Goal: Task Accomplishment & Management: Use online tool/utility

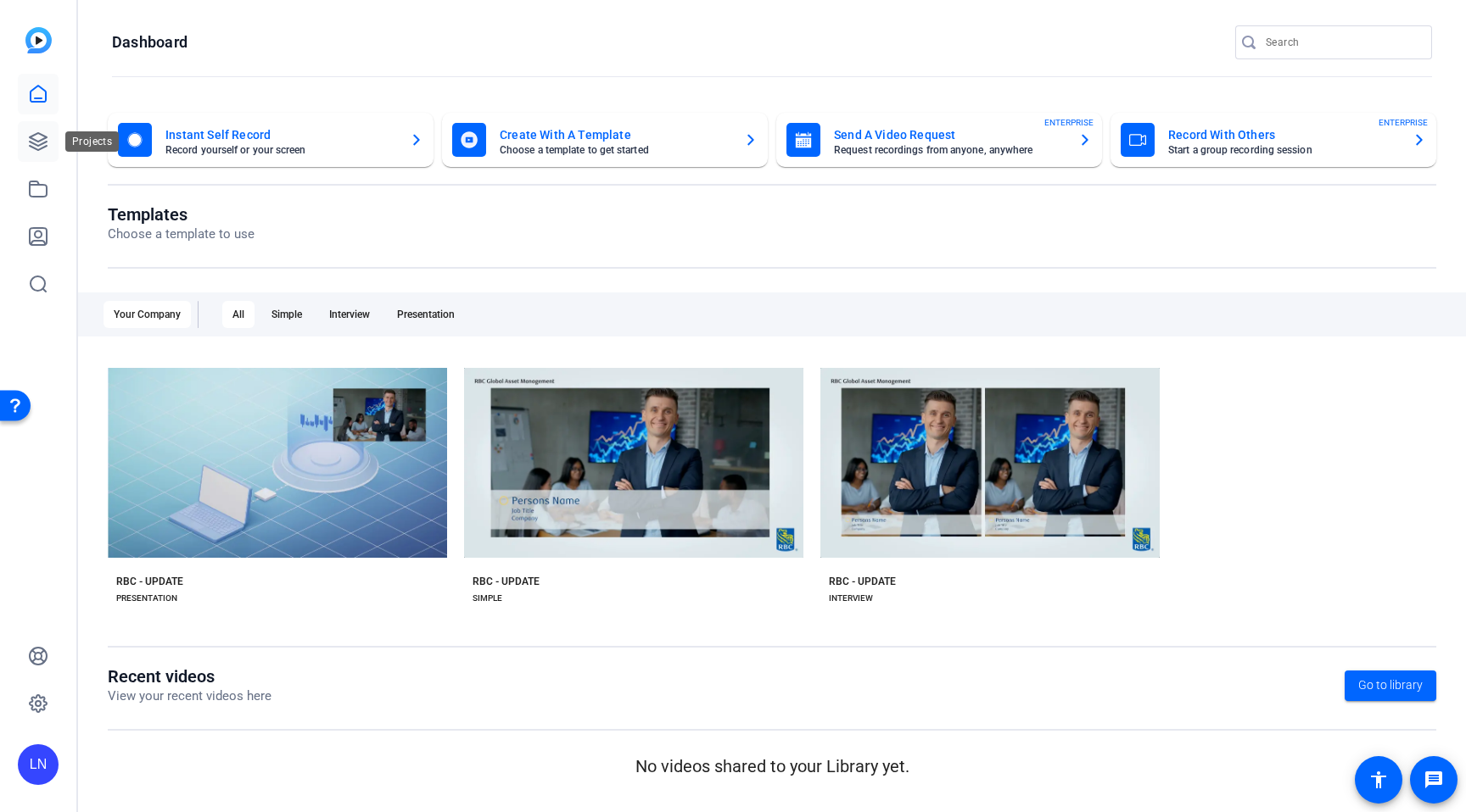
click at [34, 142] on icon at bounding box center [38, 142] width 21 height 21
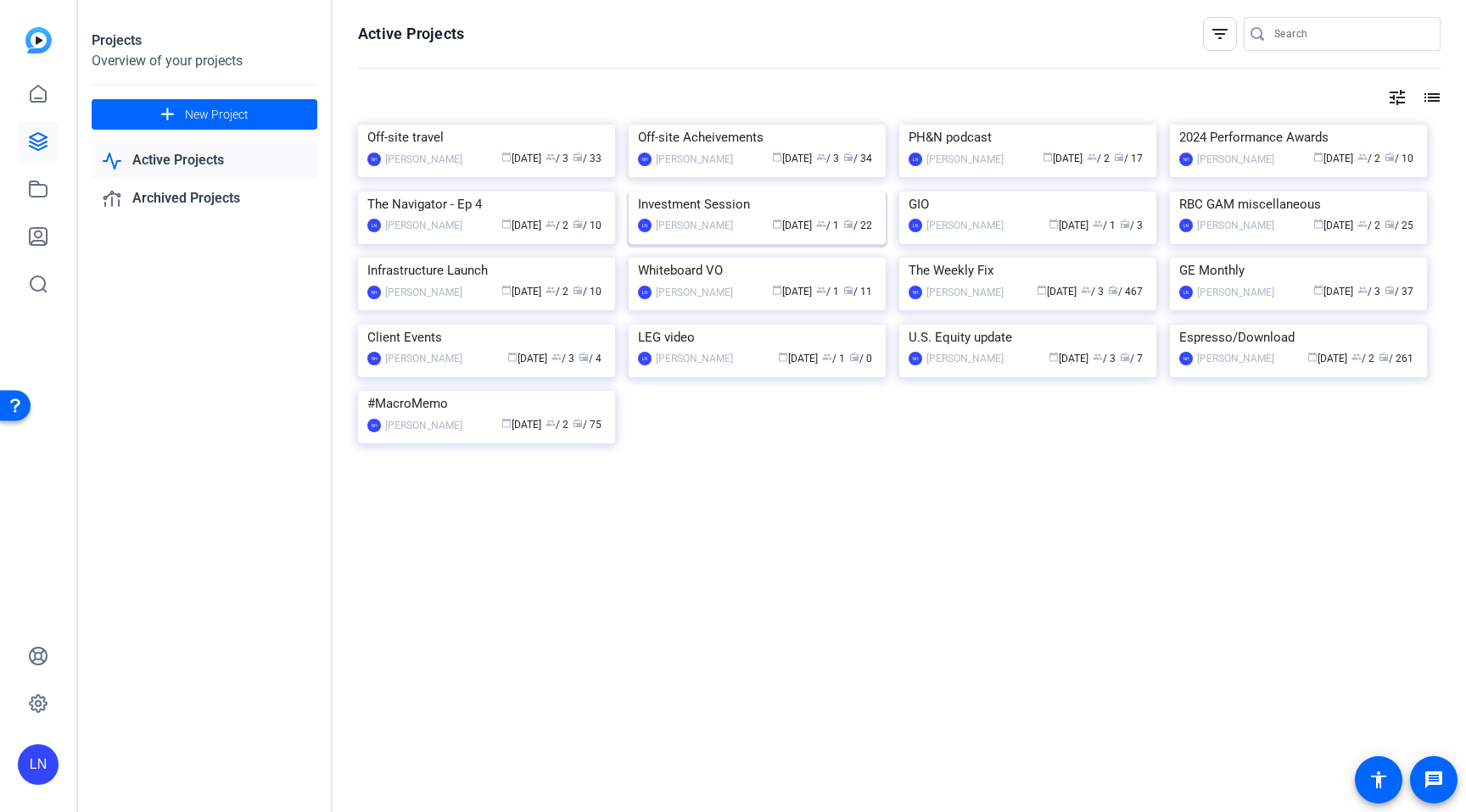
scroll to position [375, 0]
click at [1263, 325] on img at bounding box center [1298, 325] width 257 height 0
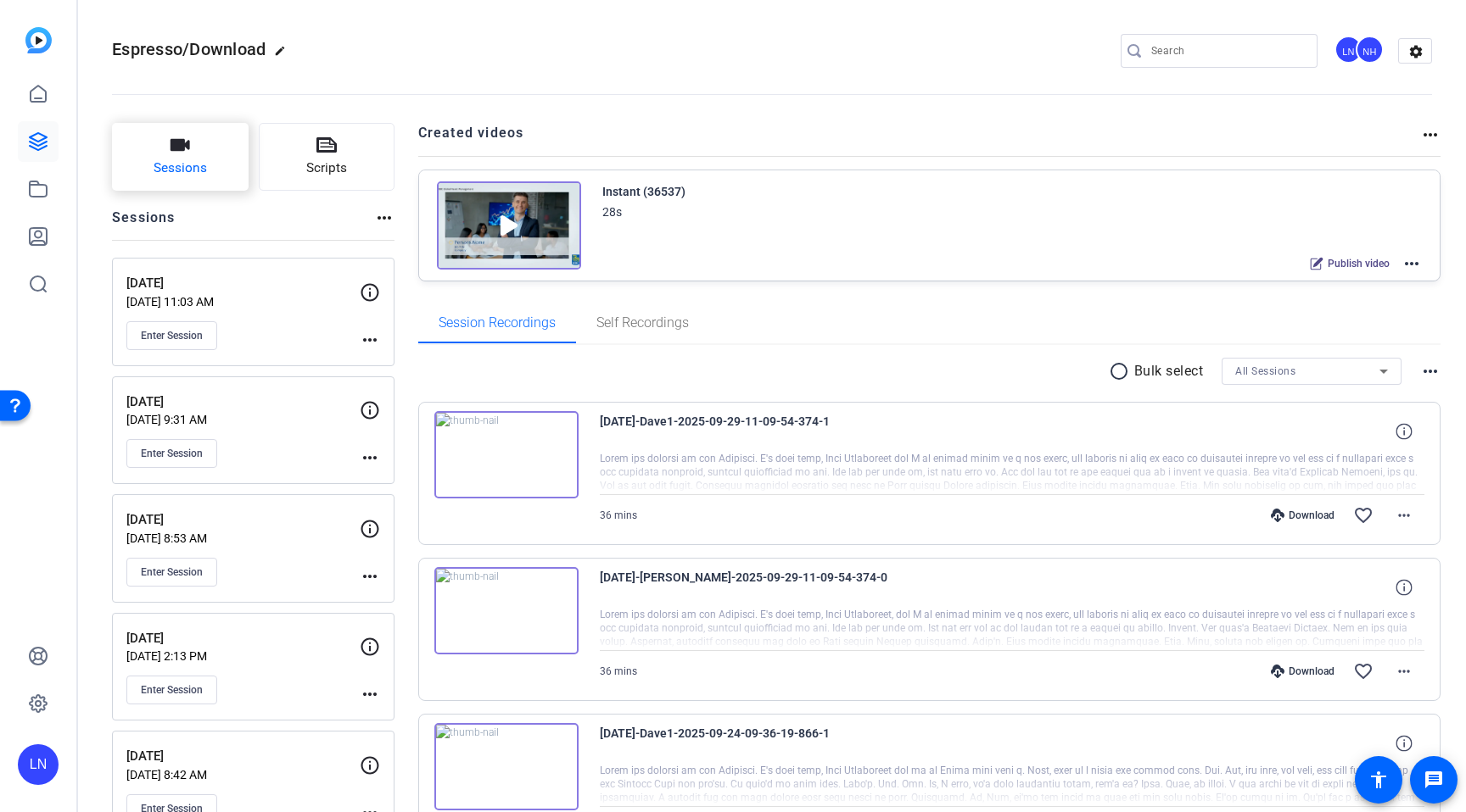
click at [209, 160] on button "Sessions" at bounding box center [180, 157] width 137 height 68
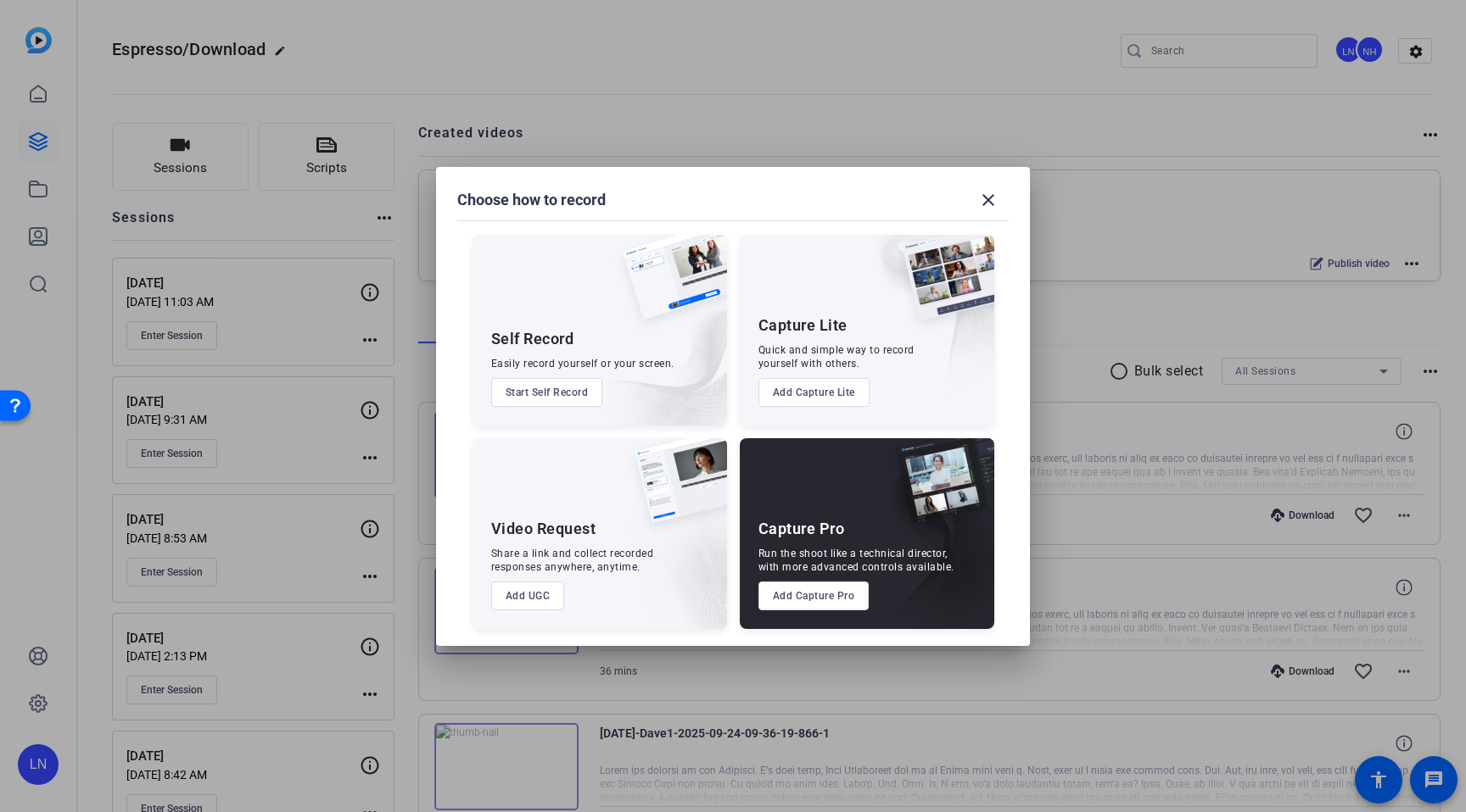
click at [795, 600] on button "Add Capture Pro" at bounding box center [813, 596] width 111 height 28
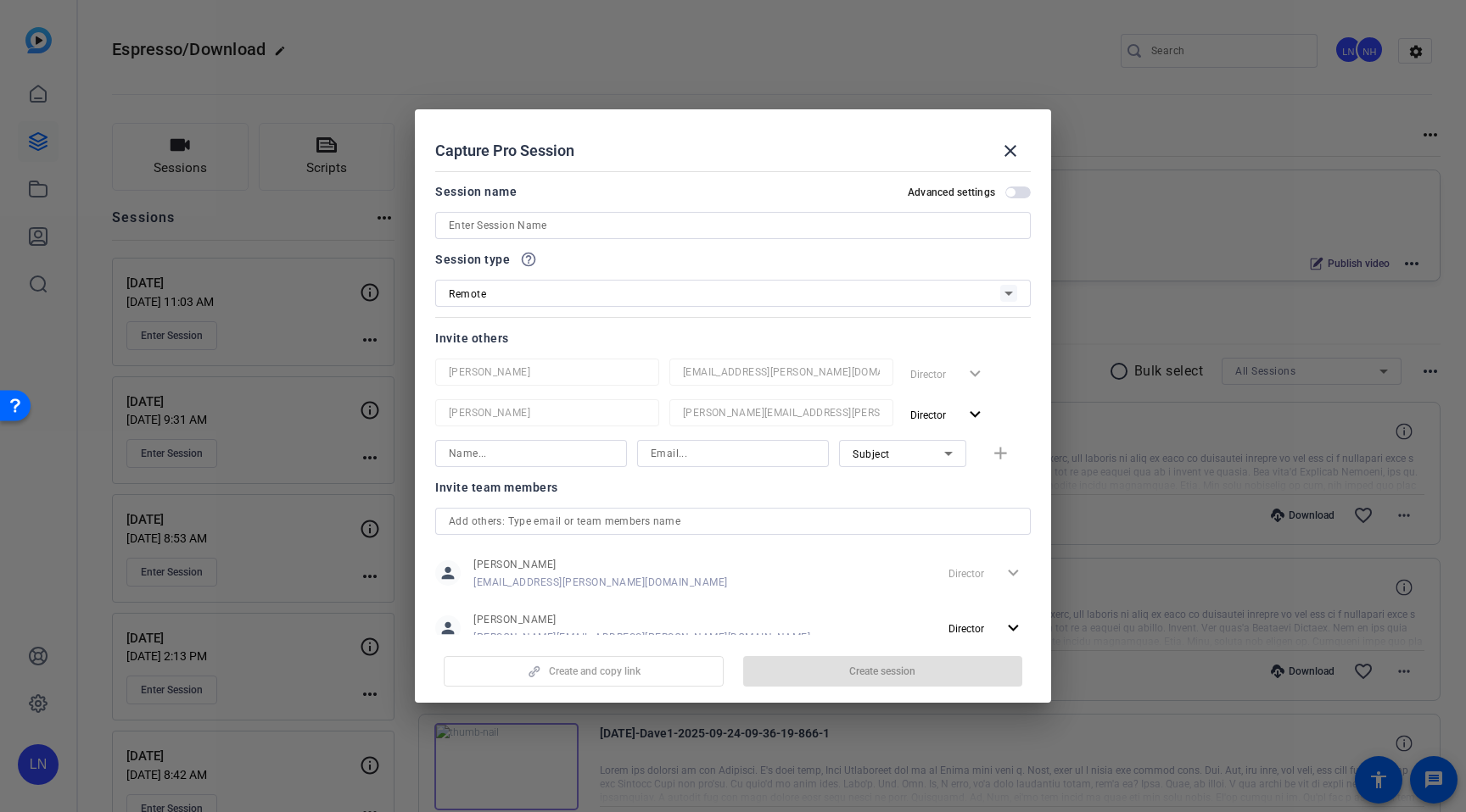
click at [653, 226] on input at bounding box center [733, 226] width 568 height 21
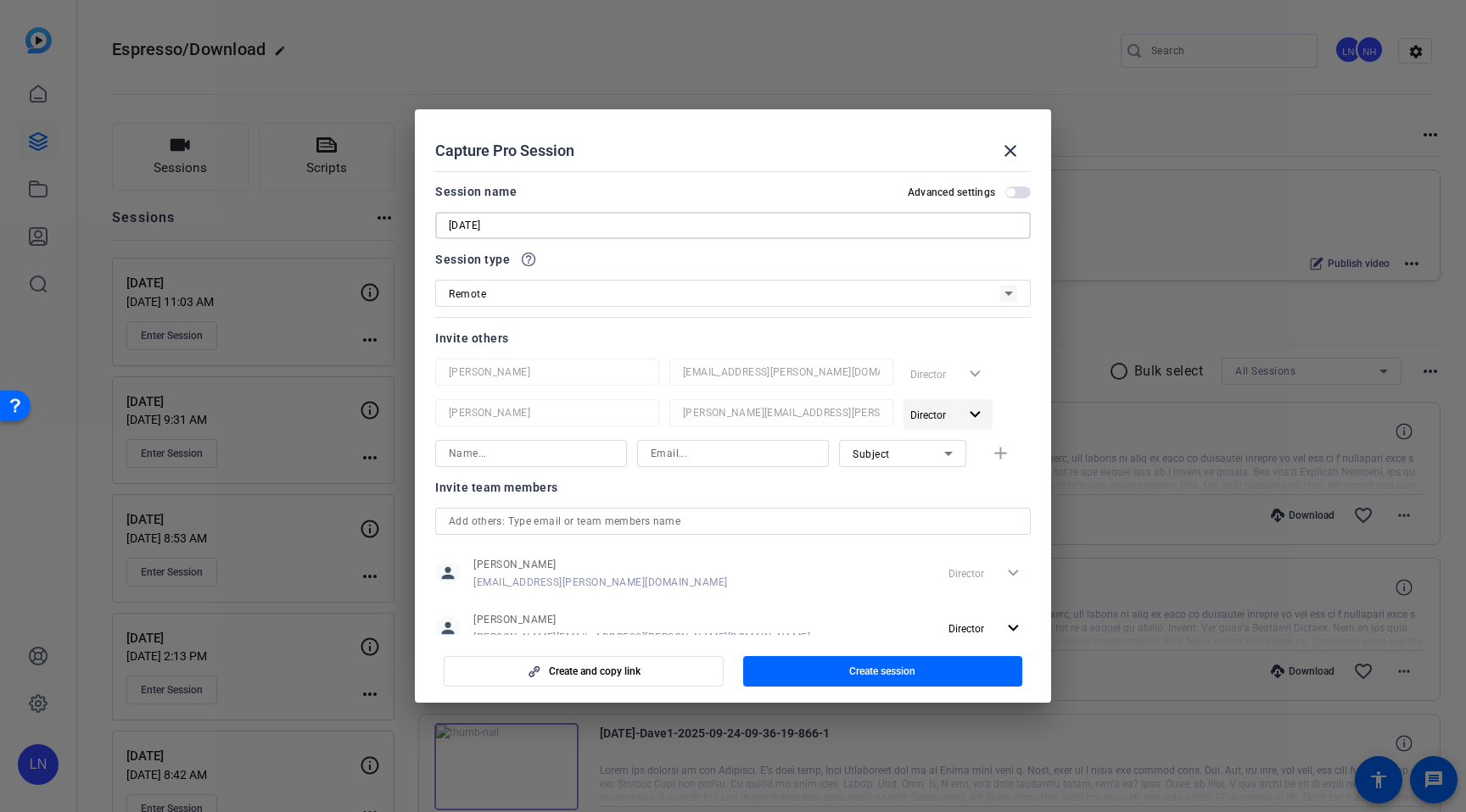
type input "[DATE]"
click at [974, 418] on mat-icon "expand_more" at bounding box center [975, 415] width 22 height 22
click at [970, 444] on span "Director" at bounding box center [965, 449] width 38 height 12
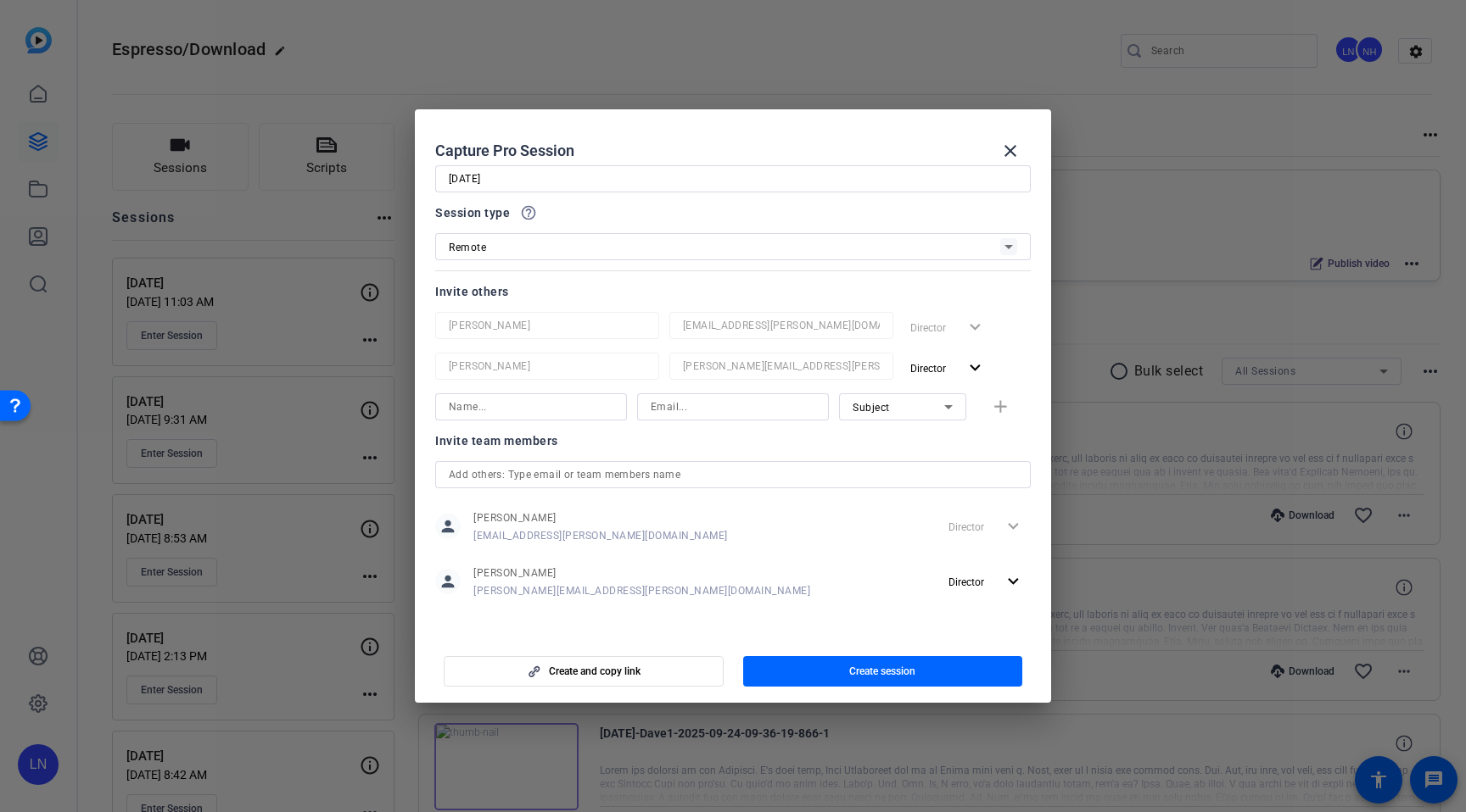
scroll to position [50, 0]
click at [1006, 581] on mat-icon "expand_more" at bounding box center [1013, 579] width 22 height 22
click at [1000, 604] on span "Director" at bounding box center [1003, 613] width 39 height 21
click at [903, 668] on span "Create session" at bounding box center [882, 672] width 66 height 14
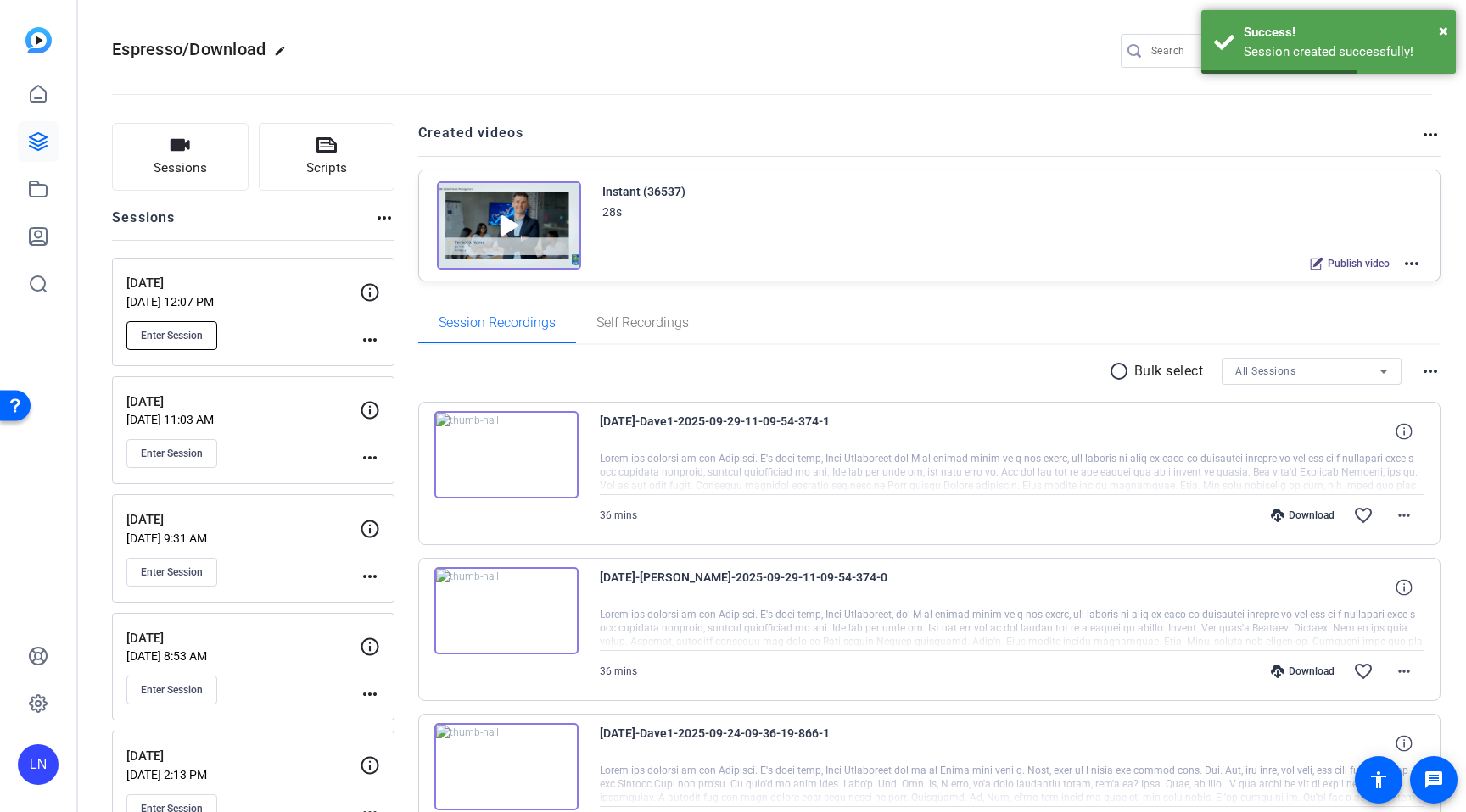
click at [208, 332] on button "Enter Session" at bounding box center [171, 335] width 90 height 28
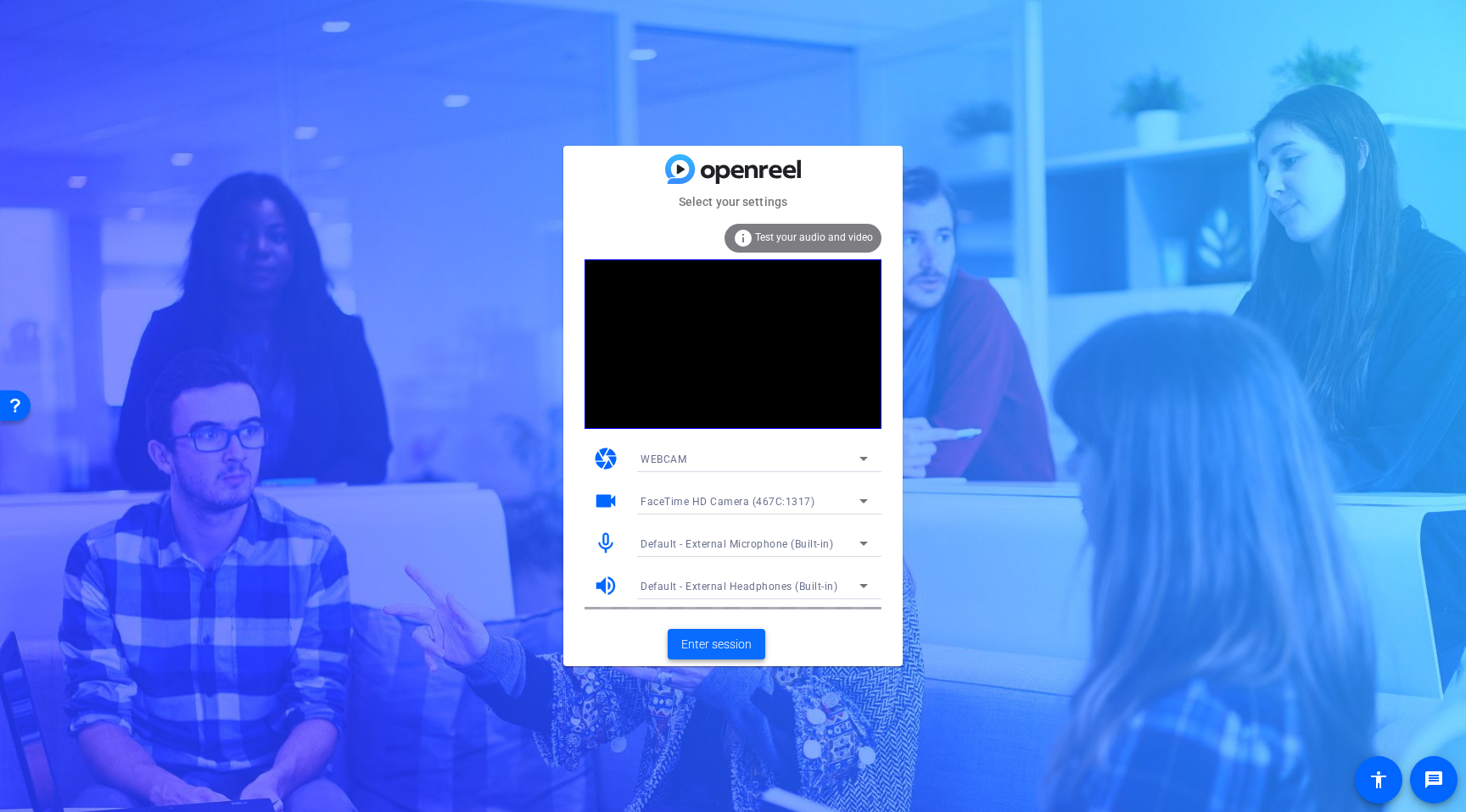
click at [721, 651] on span "Enter session" at bounding box center [717, 645] width 71 height 18
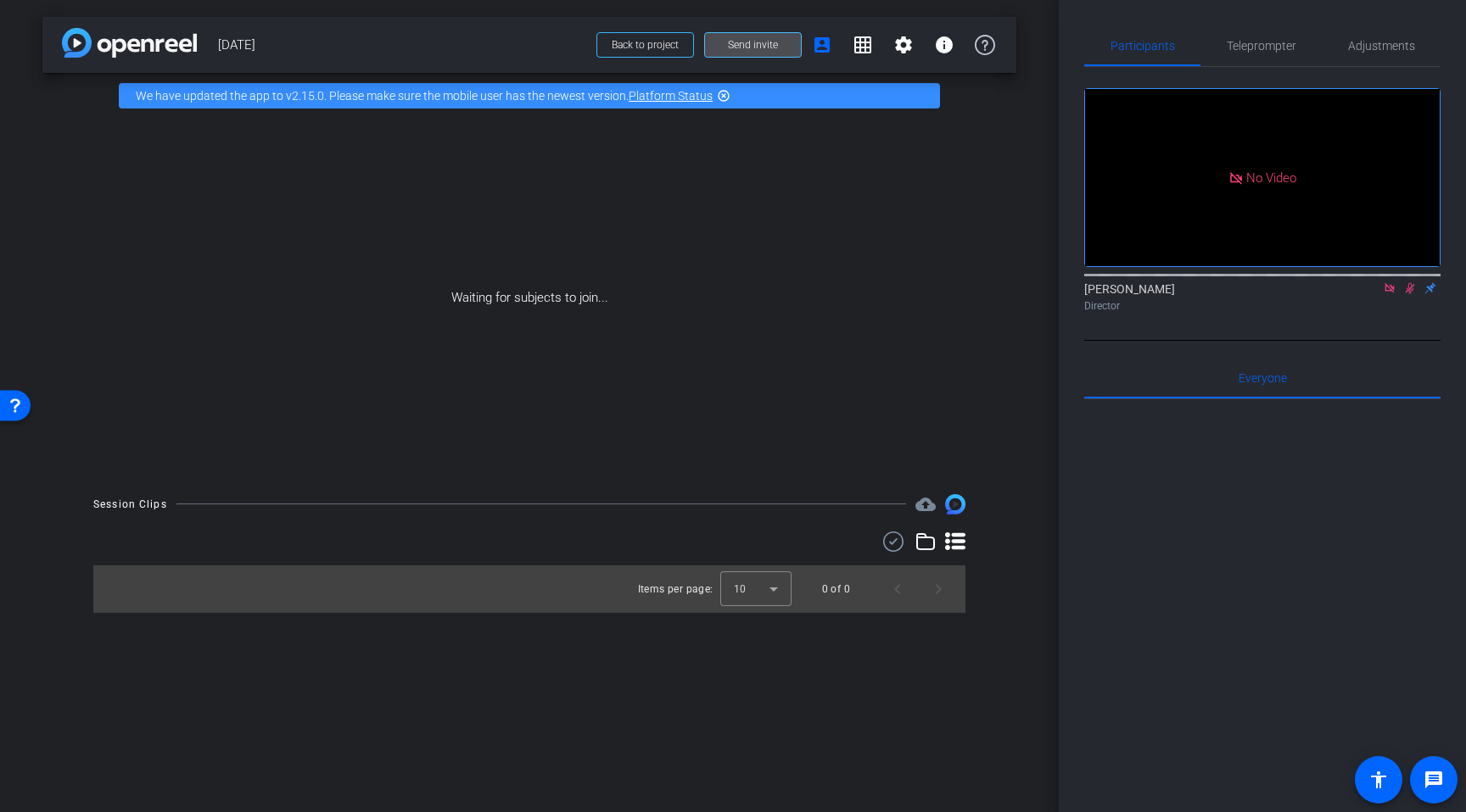
click at [759, 46] on span "Send invite" at bounding box center [753, 45] width 50 height 14
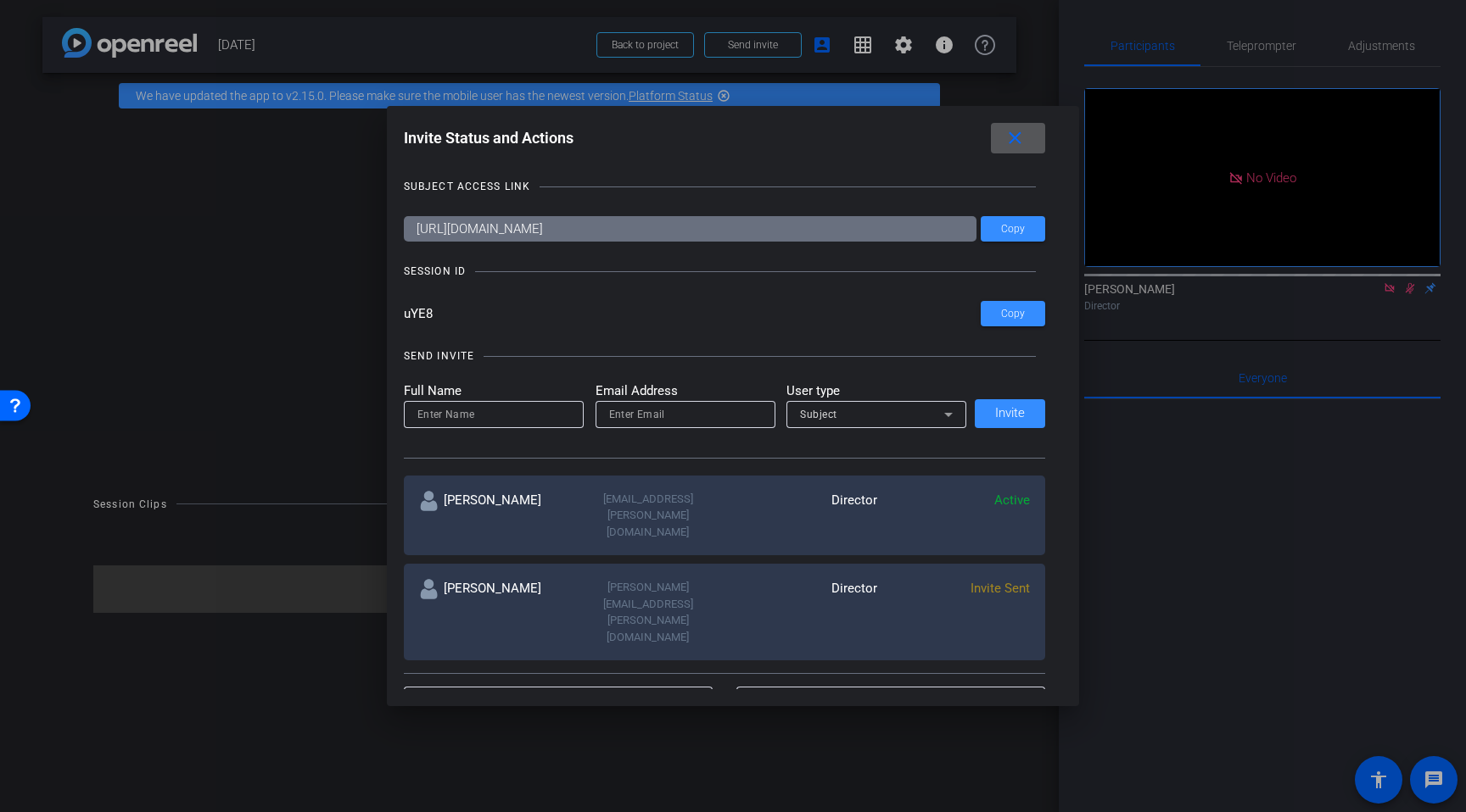
click at [599, 237] on input "https://capture.openreel.com/subject/MODE_OTP?otp=uYE8" at bounding box center [691, 229] width 574 height 26
drag, startPoint x: 438, startPoint y: 319, endPoint x: 393, endPoint y: 313, distance: 45.4
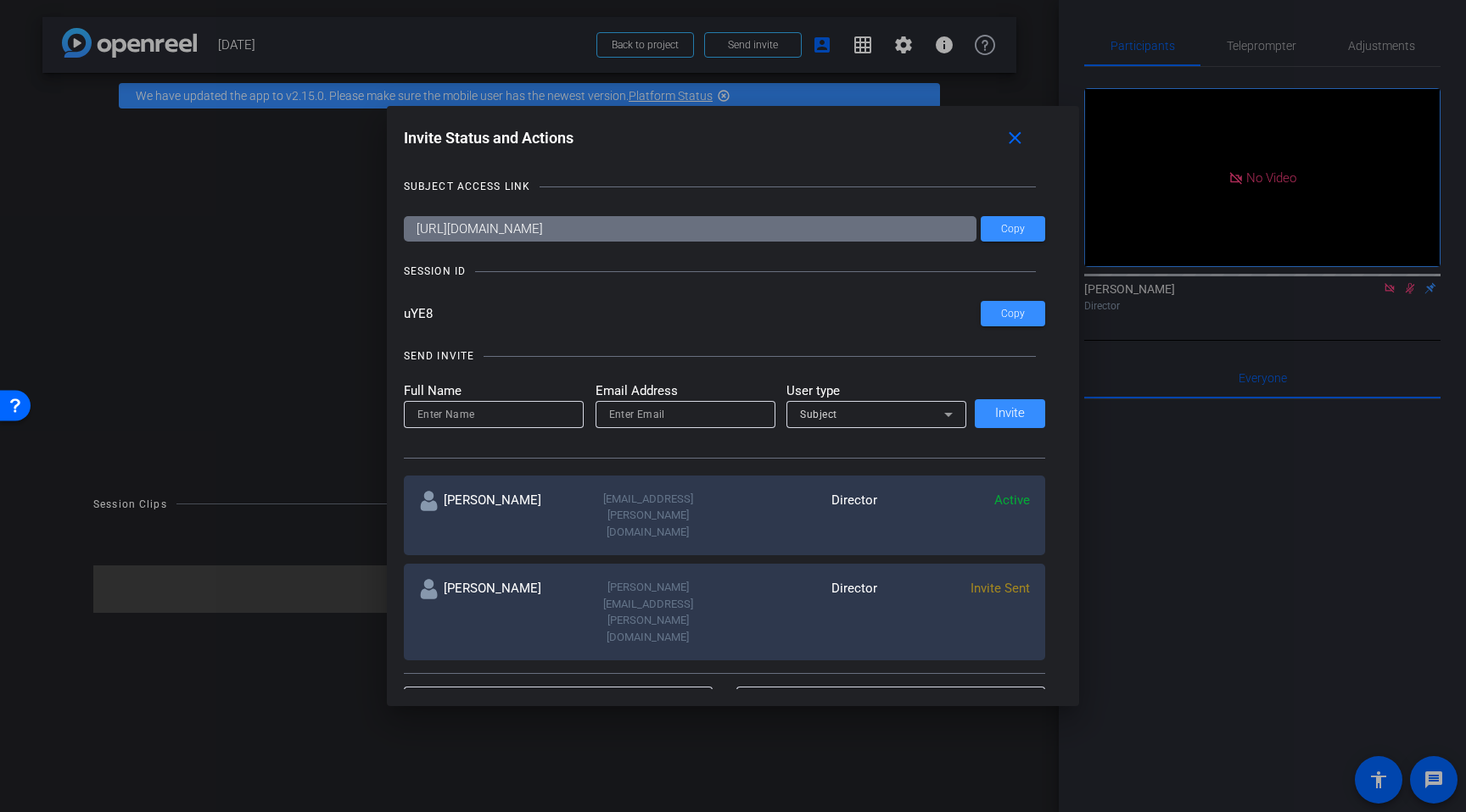
click at [393, 313] on div "Invite Status and Actions close SUBJECT ACCESS LINK https://capture.openreel.co…" at bounding box center [733, 406] width 693 height 600
click at [1022, 138] on mat-icon "close" at bounding box center [1015, 139] width 22 height 22
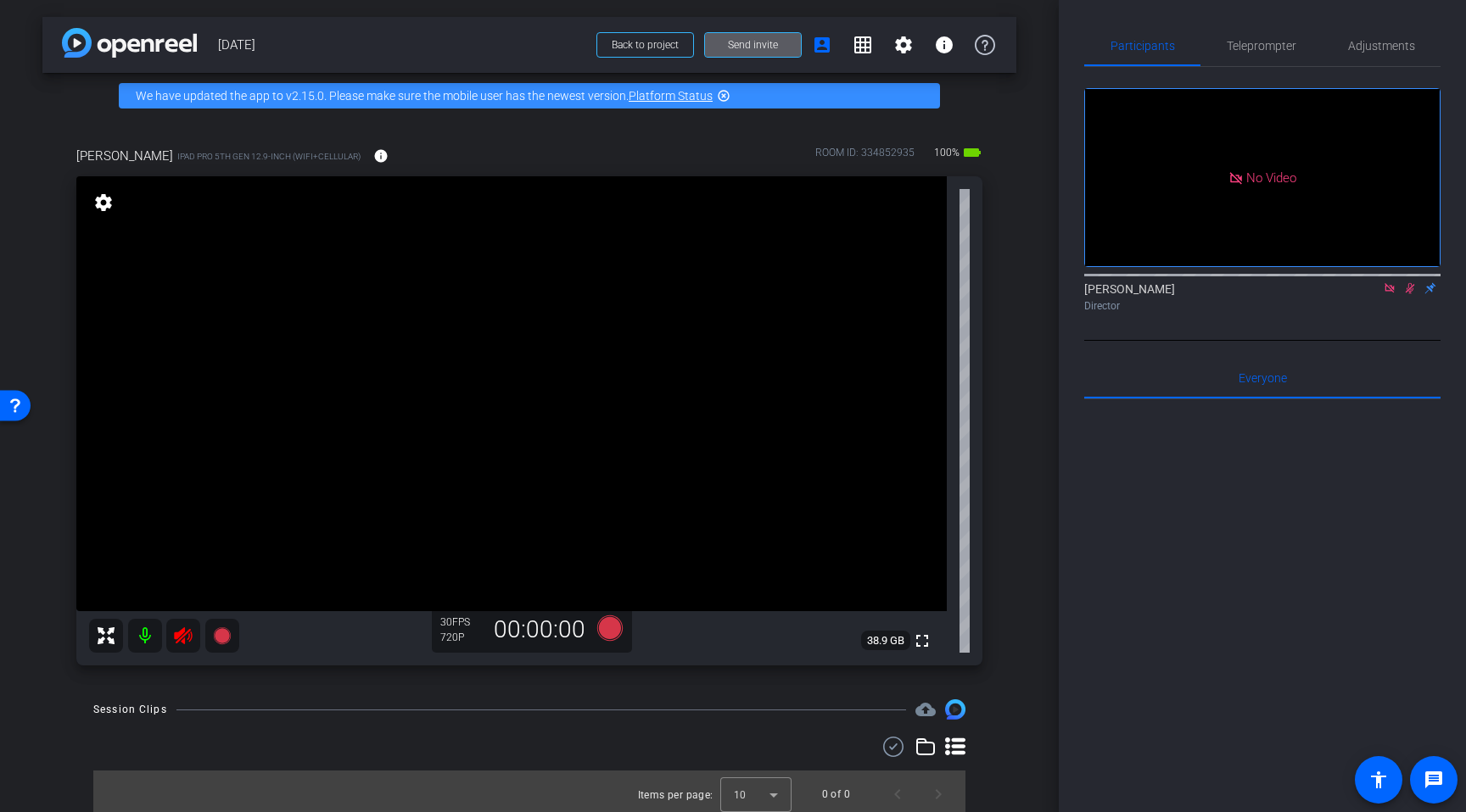
click at [1388, 294] on icon at bounding box center [1389, 288] width 14 height 12
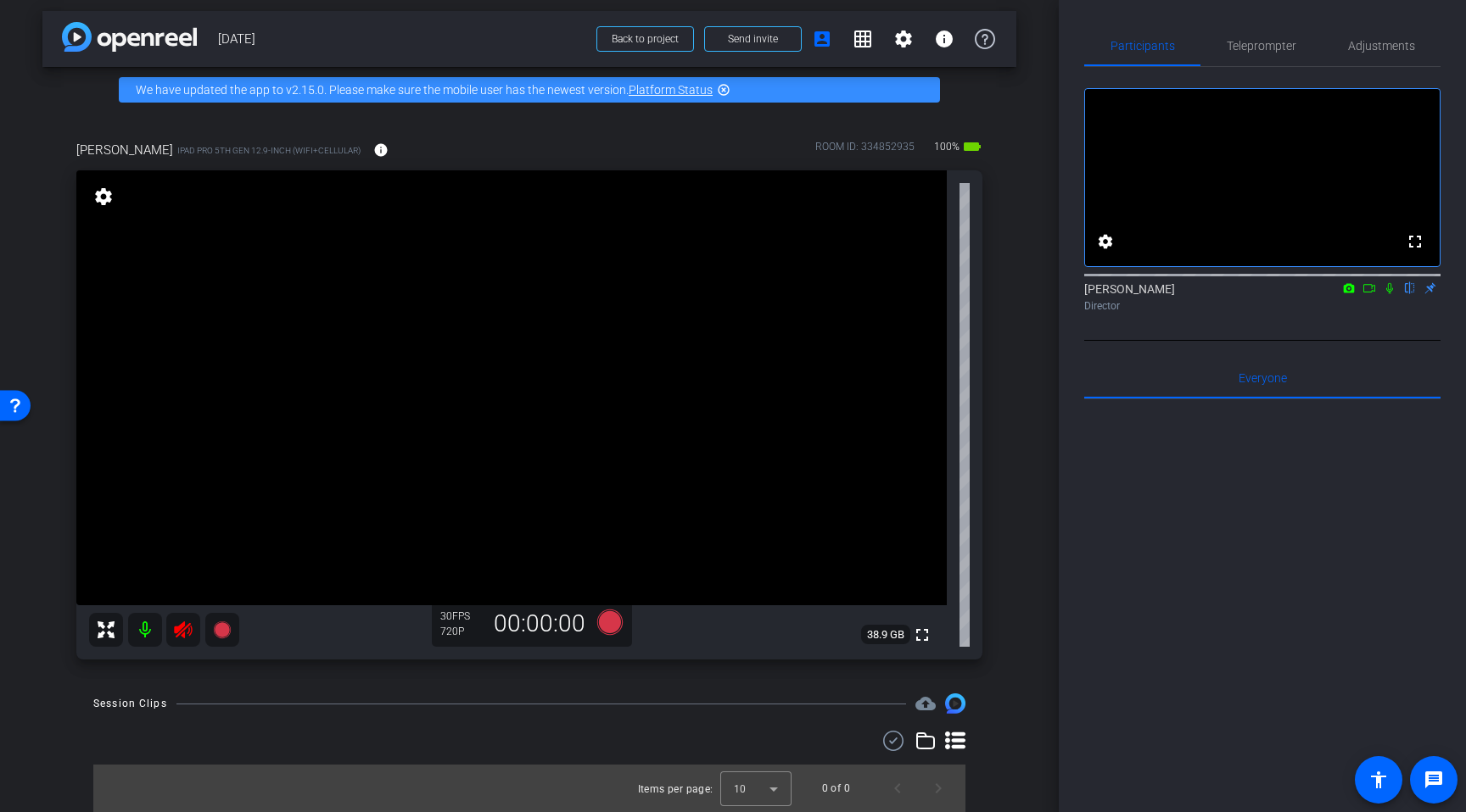
click at [176, 631] on icon at bounding box center [183, 630] width 18 height 17
click at [1366, 49] on span "Adjustments" at bounding box center [1382, 46] width 67 height 12
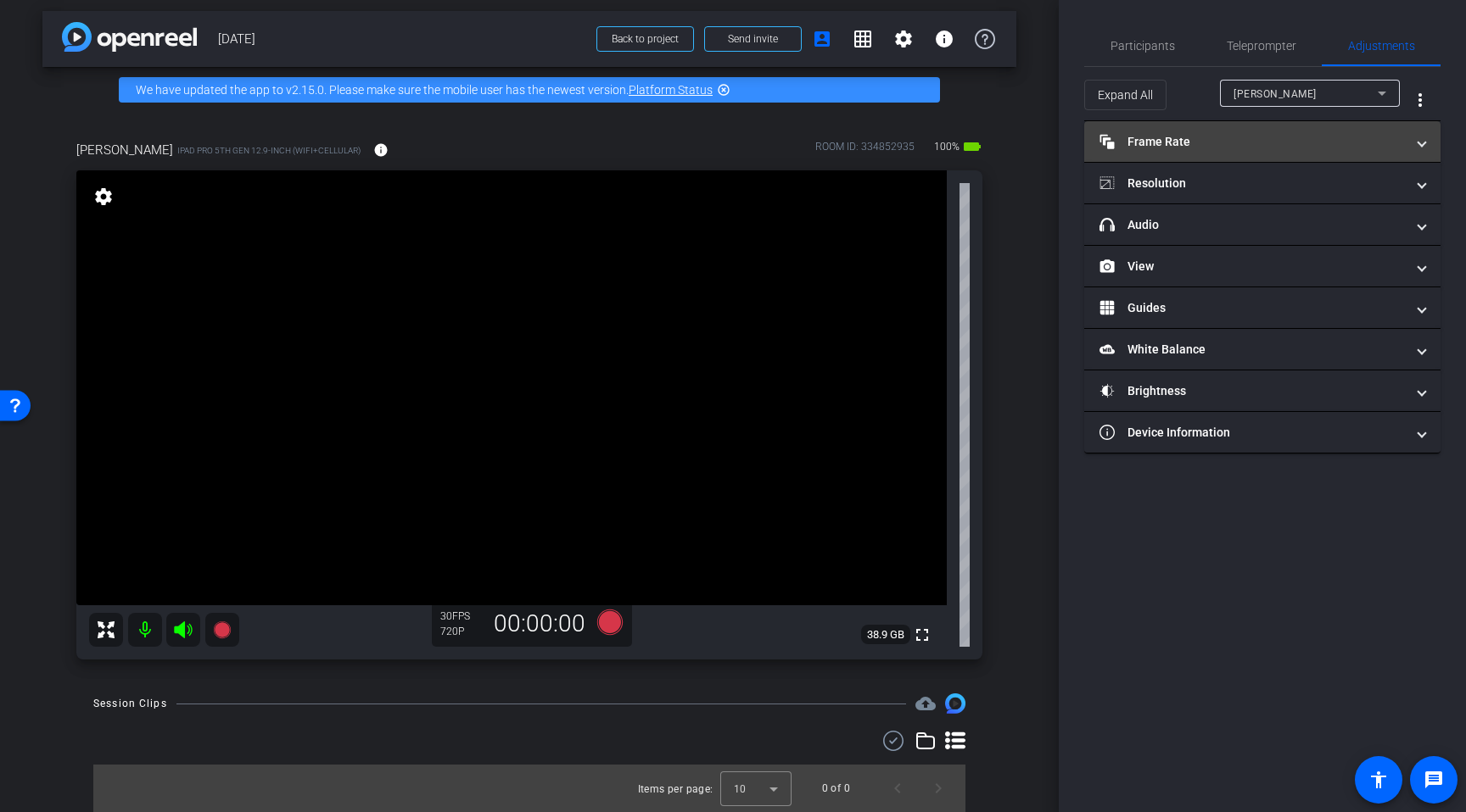
click at [1235, 141] on mat-panel-title "Frame Rate Frame Rate" at bounding box center [1252, 142] width 306 height 18
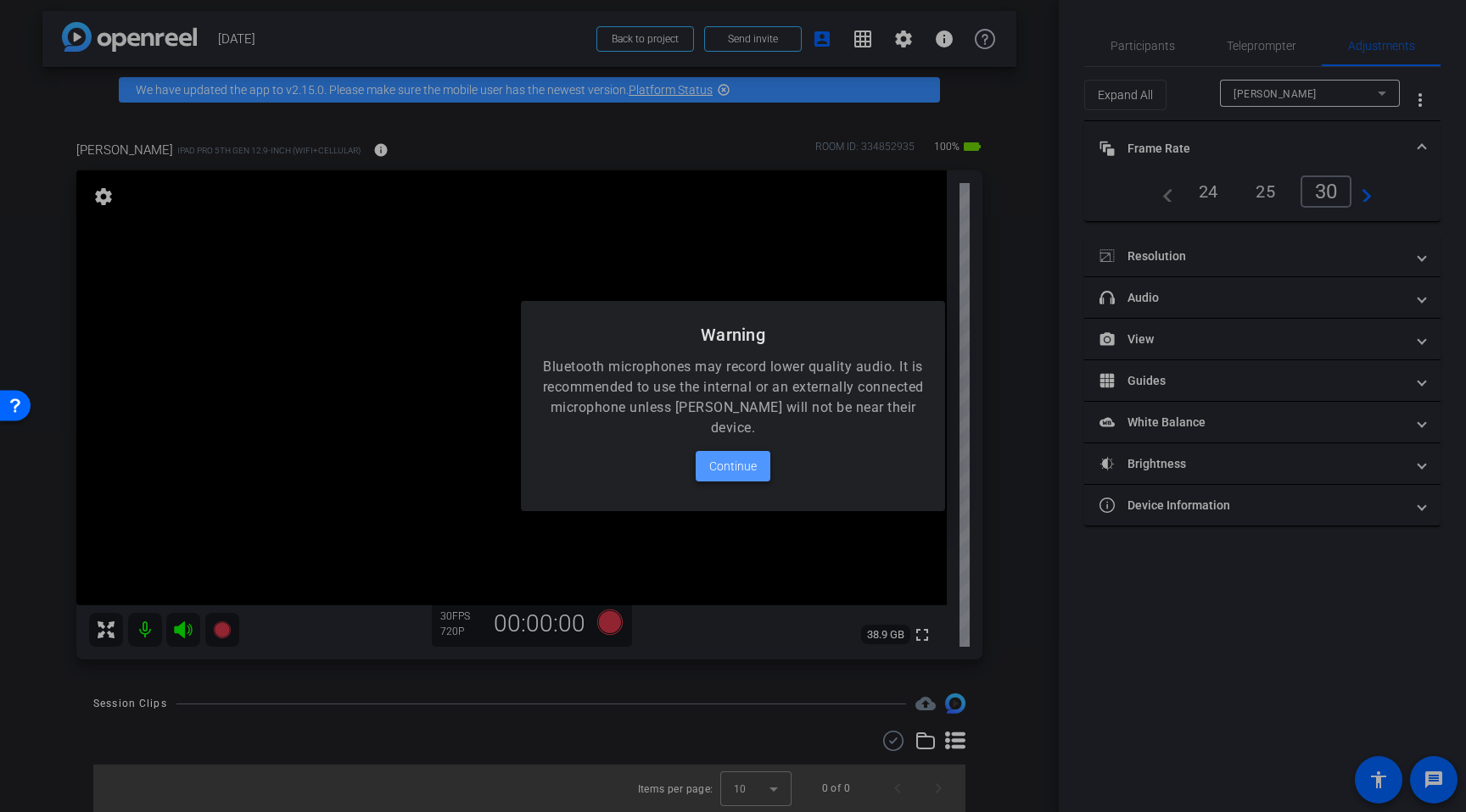
click at [749, 462] on span "Continue" at bounding box center [732, 467] width 47 height 21
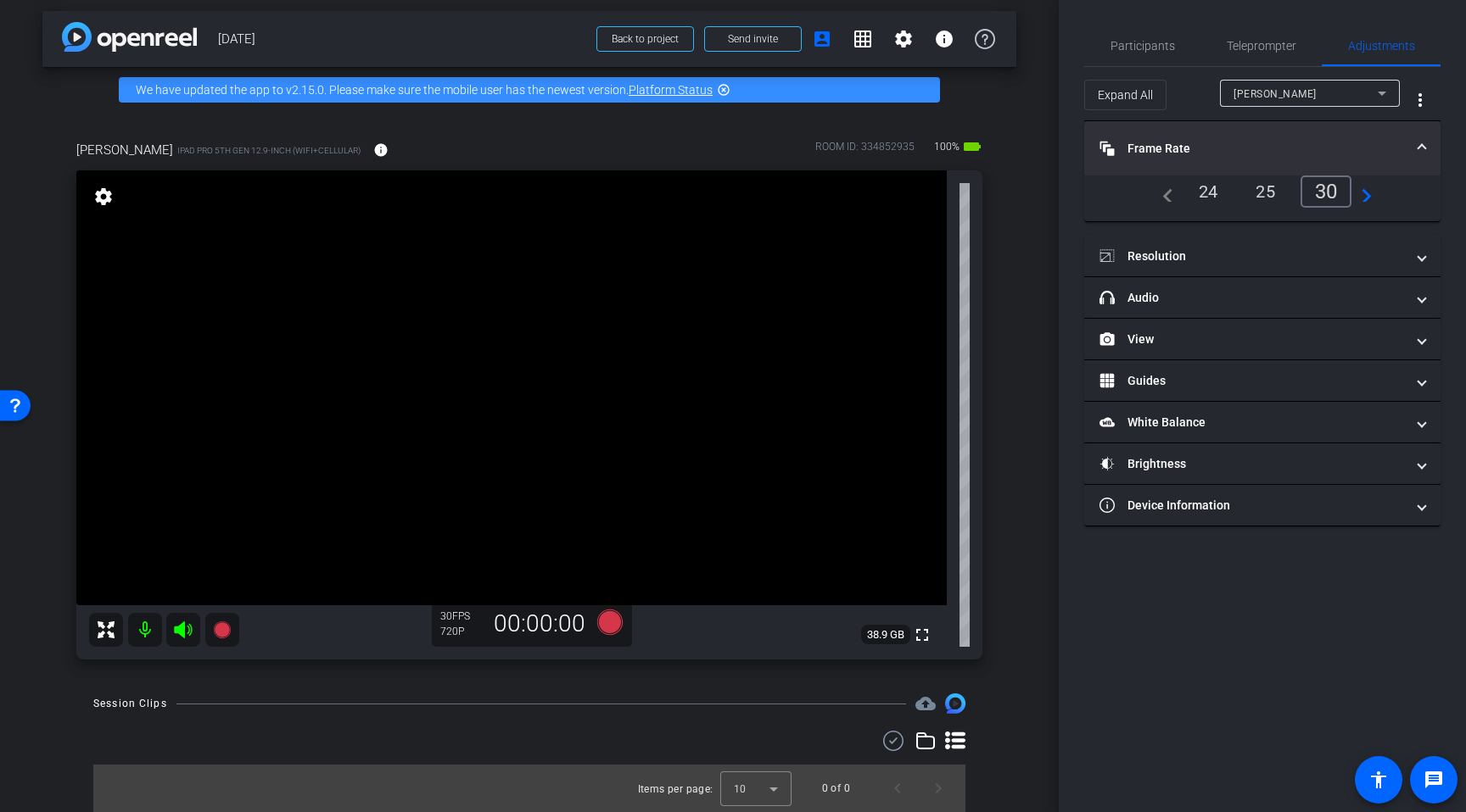
click at [1212, 197] on div "24" at bounding box center [1208, 191] width 45 height 28
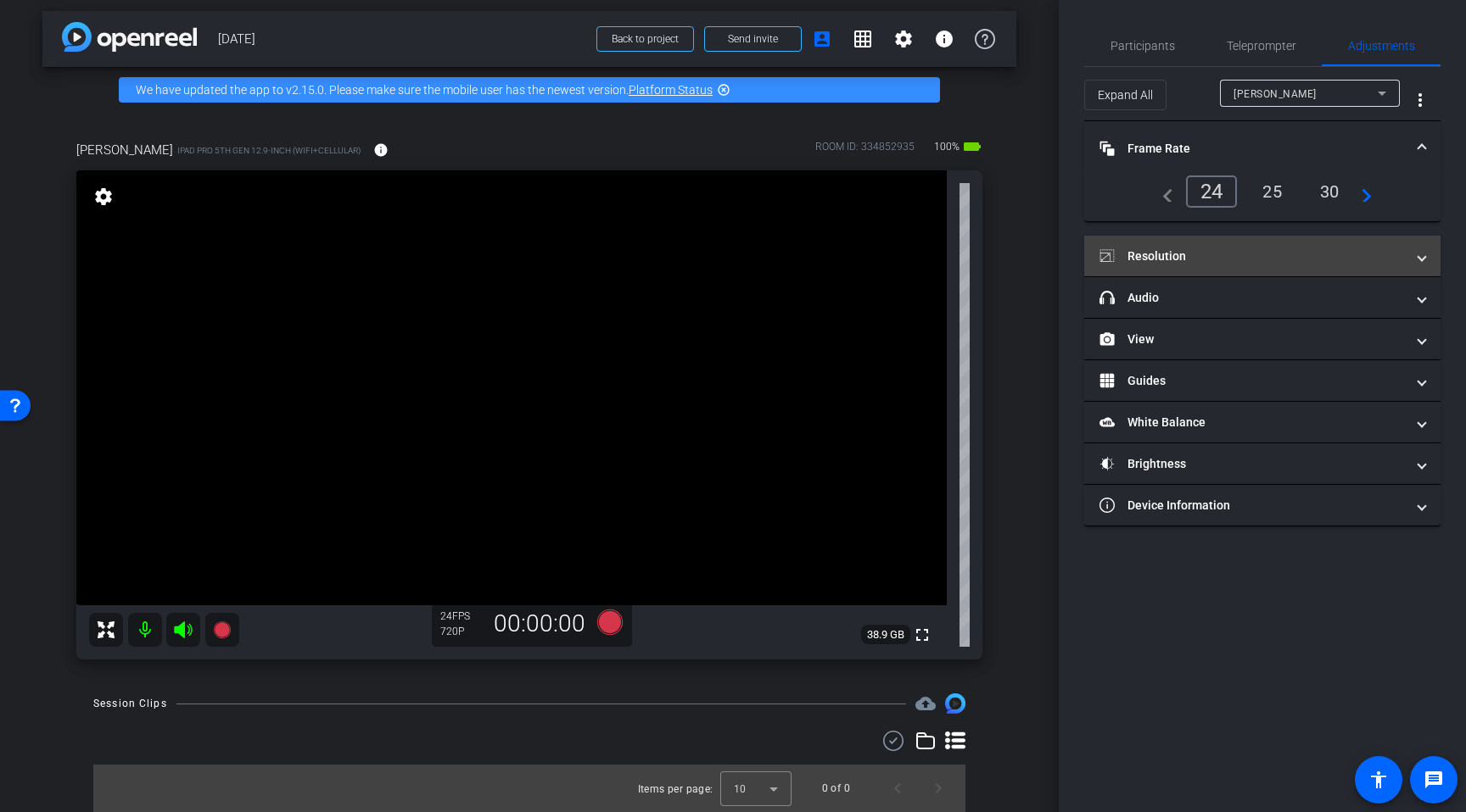
click at [1213, 249] on mat-panel-title "Resolution" at bounding box center [1252, 257] width 306 height 18
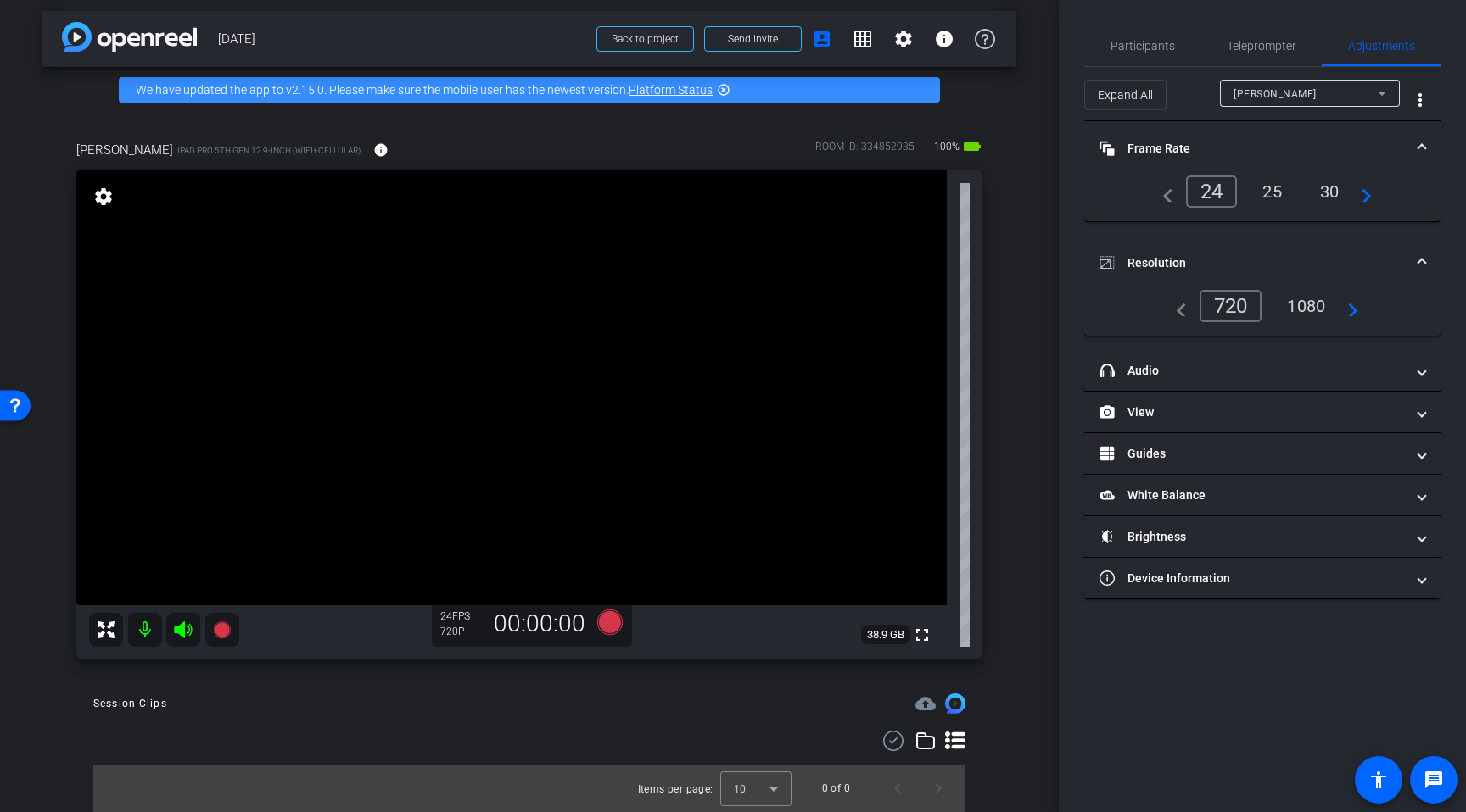
click at [1297, 308] on div "1080" at bounding box center [1306, 306] width 64 height 28
click at [1119, 43] on span "Participants" at bounding box center [1142, 46] width 65 height 12
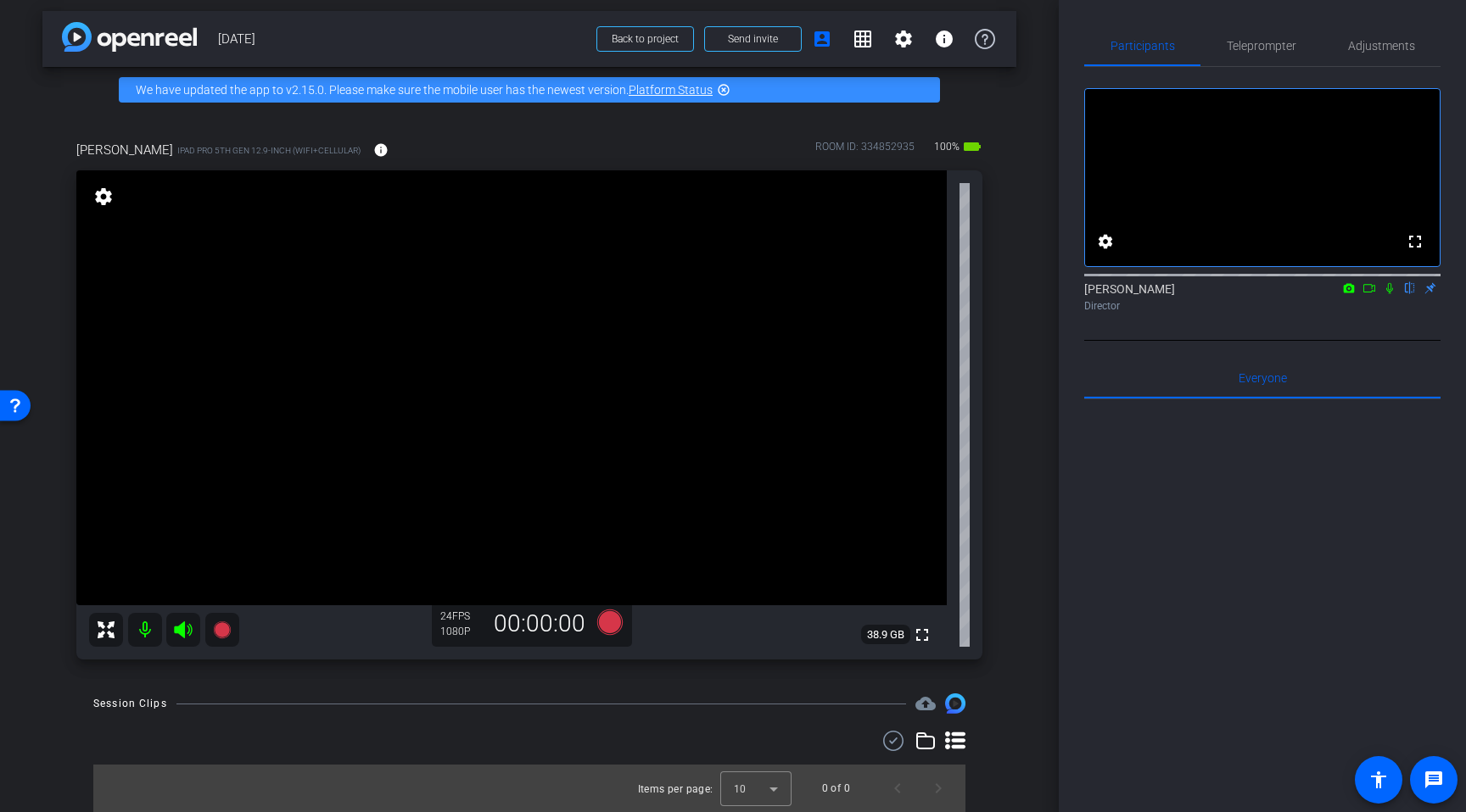
click at [1018, 331] on div "arrow_back Oct 1, 2025 Back to project Send invite account_box grid_on settings…" at bounding box center [529, 400] width 1059 height 812
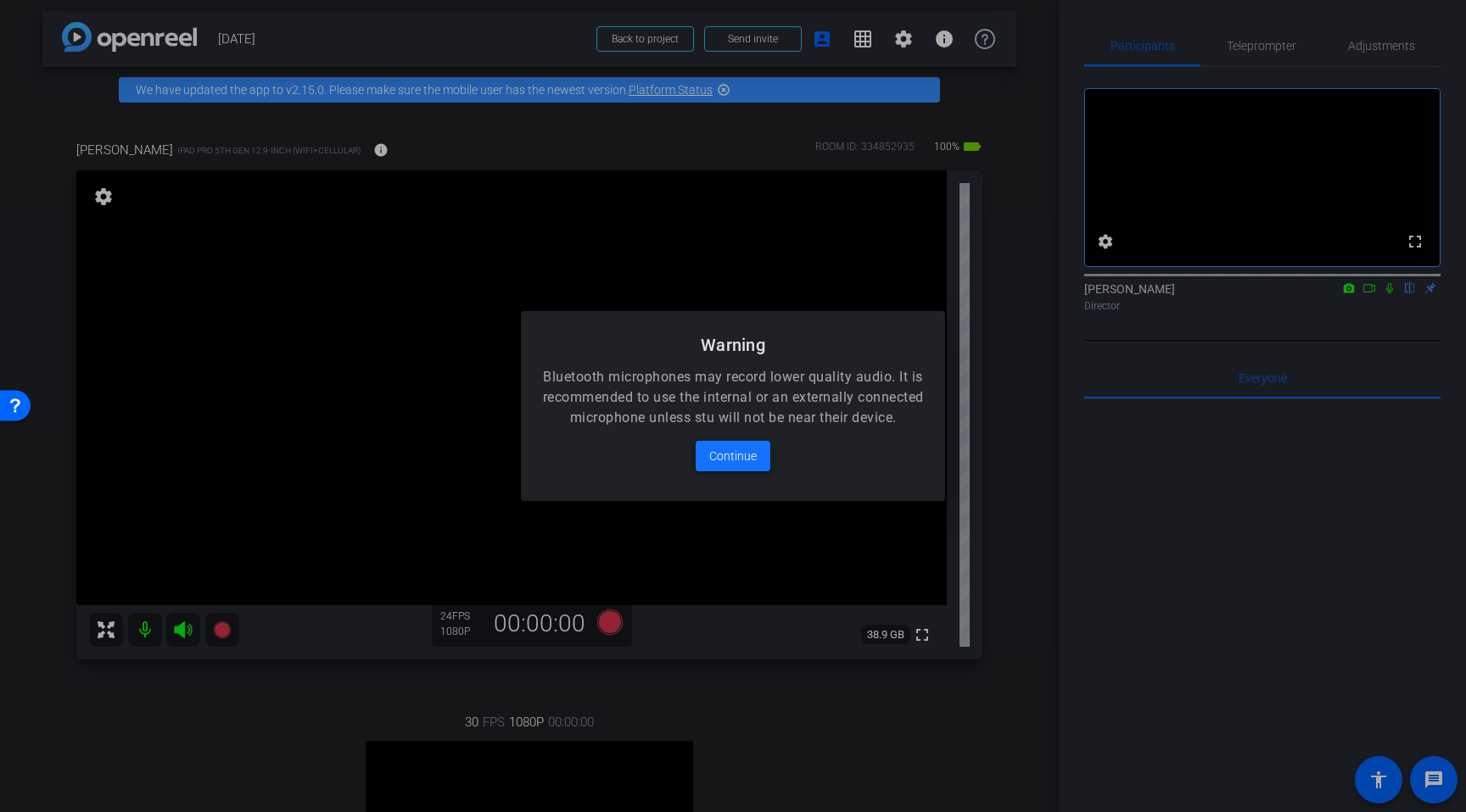
click at [735, 465] on span "Continue" at bounding box center [732, 456] width 47 height 21
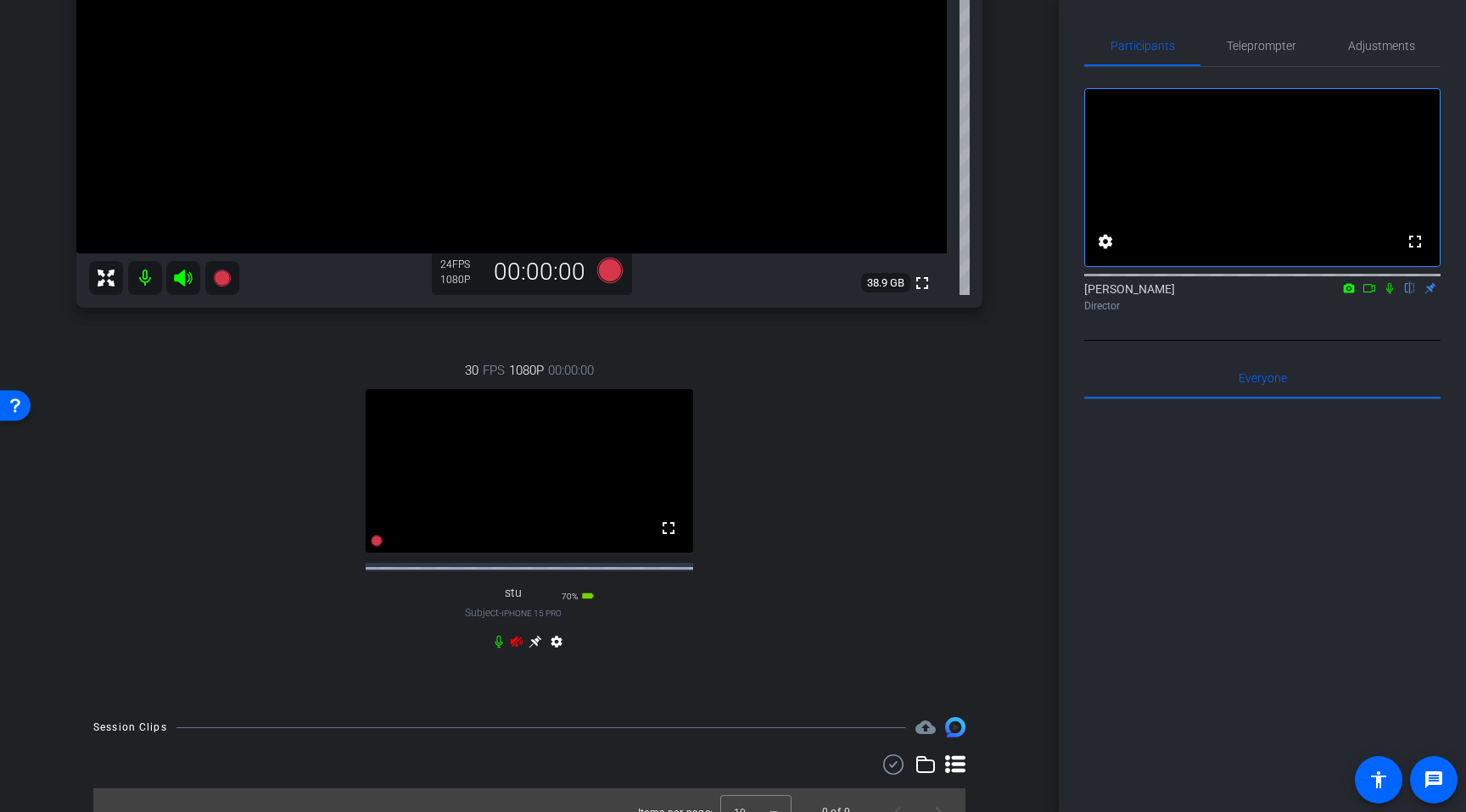
scroll to position [375, 0]
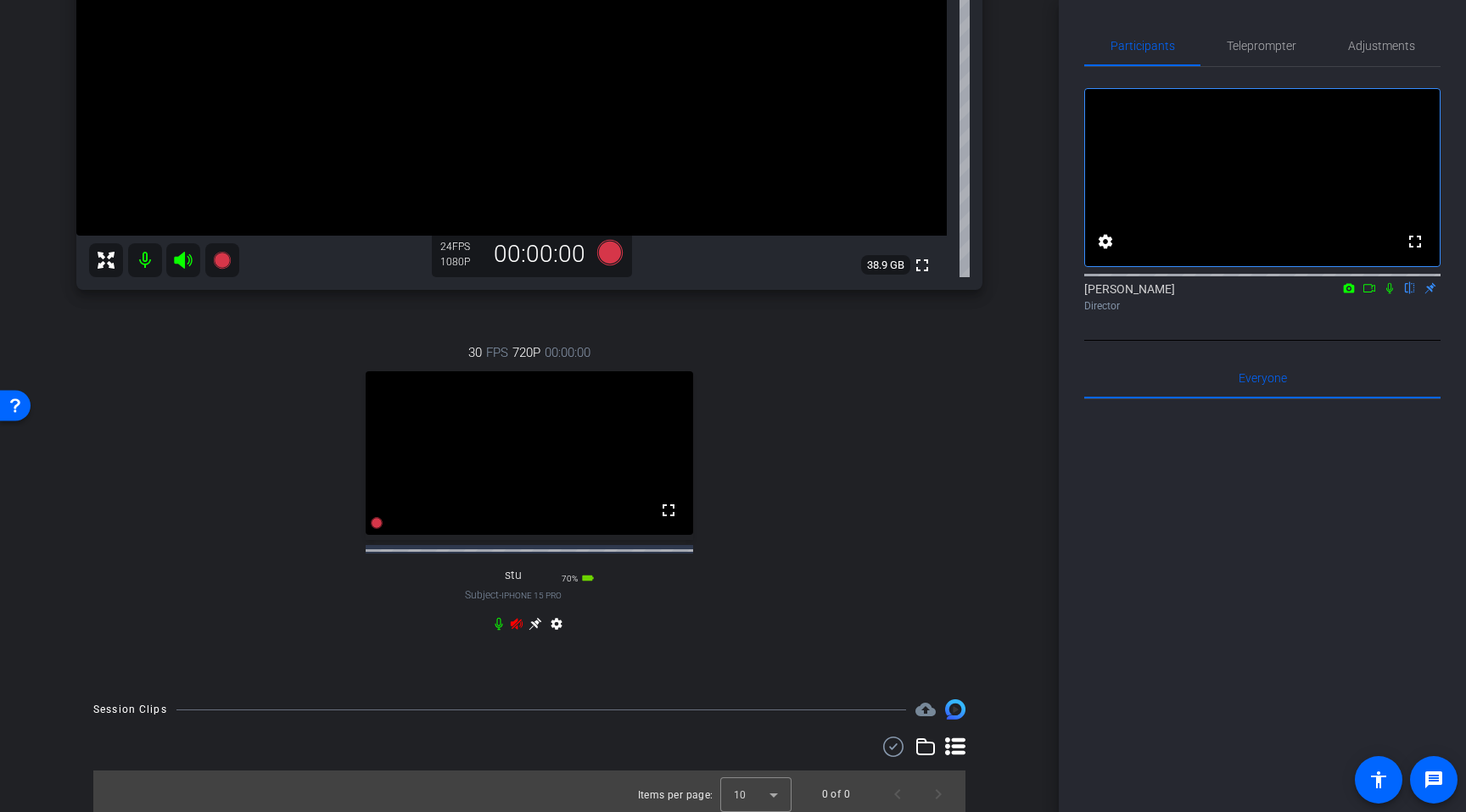
click at [514, 629] on icon at bounding box center [517, 623] width 12 height 11
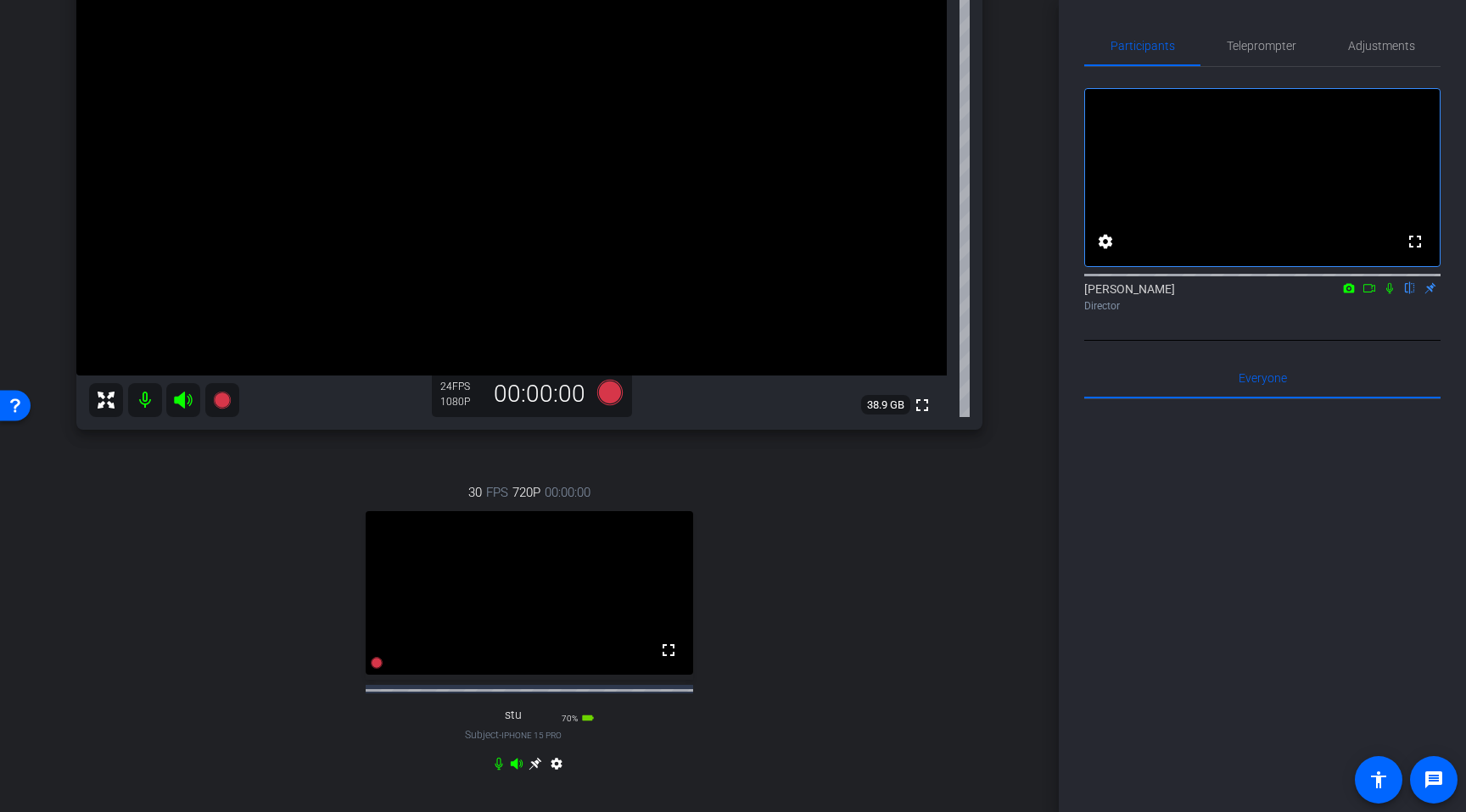
scroll to position [238, 0]
click at [1355, 55] on span "Adjustments" at bounding box center [1382, 46] width 67 height 40
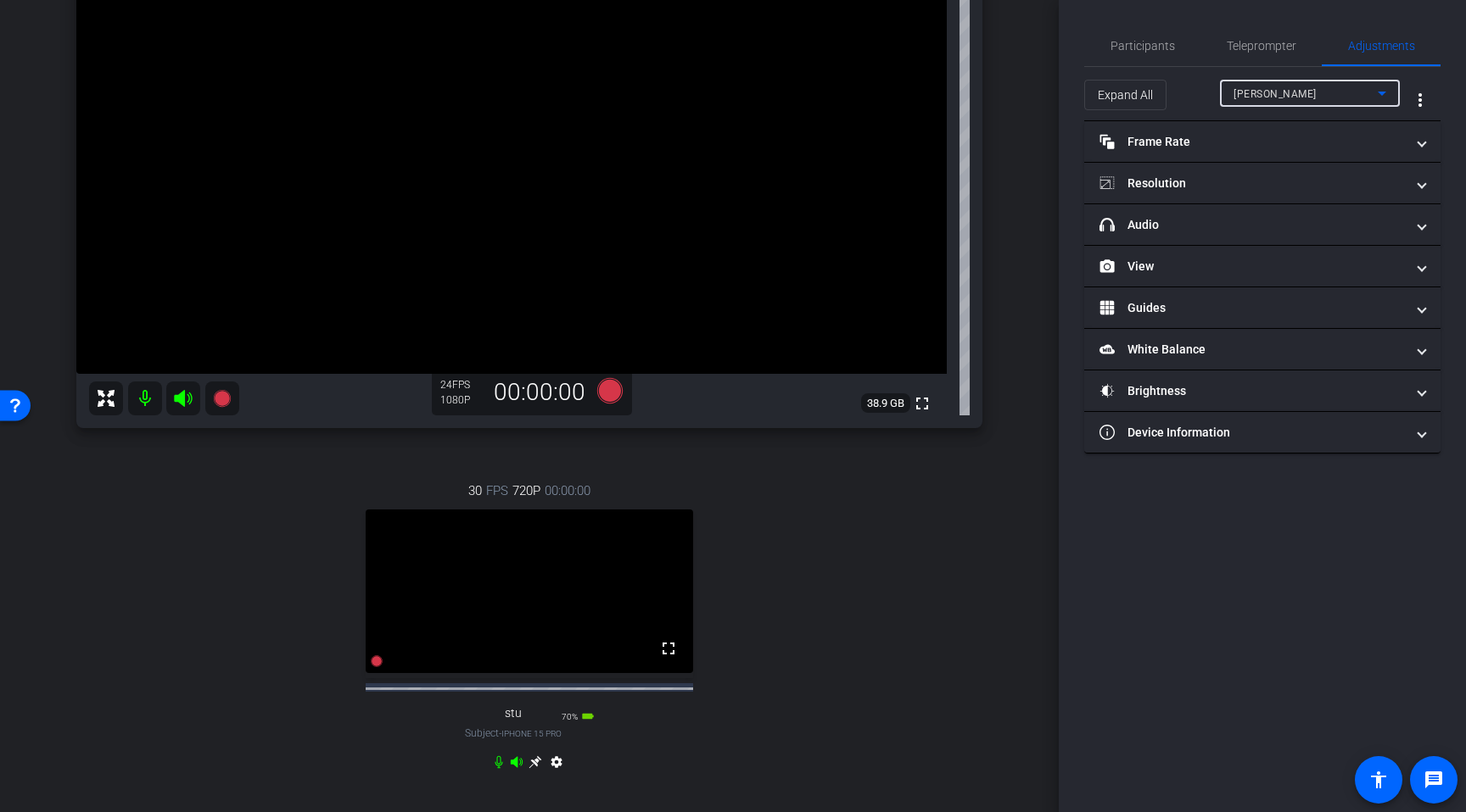
click at [1302, 101] on div "Dave" at bounding box center [1305, 94] width 144 height 22
click at [1255, 151] on mat-option "stu" at bounding box center [1309, 154] width 180 height 28
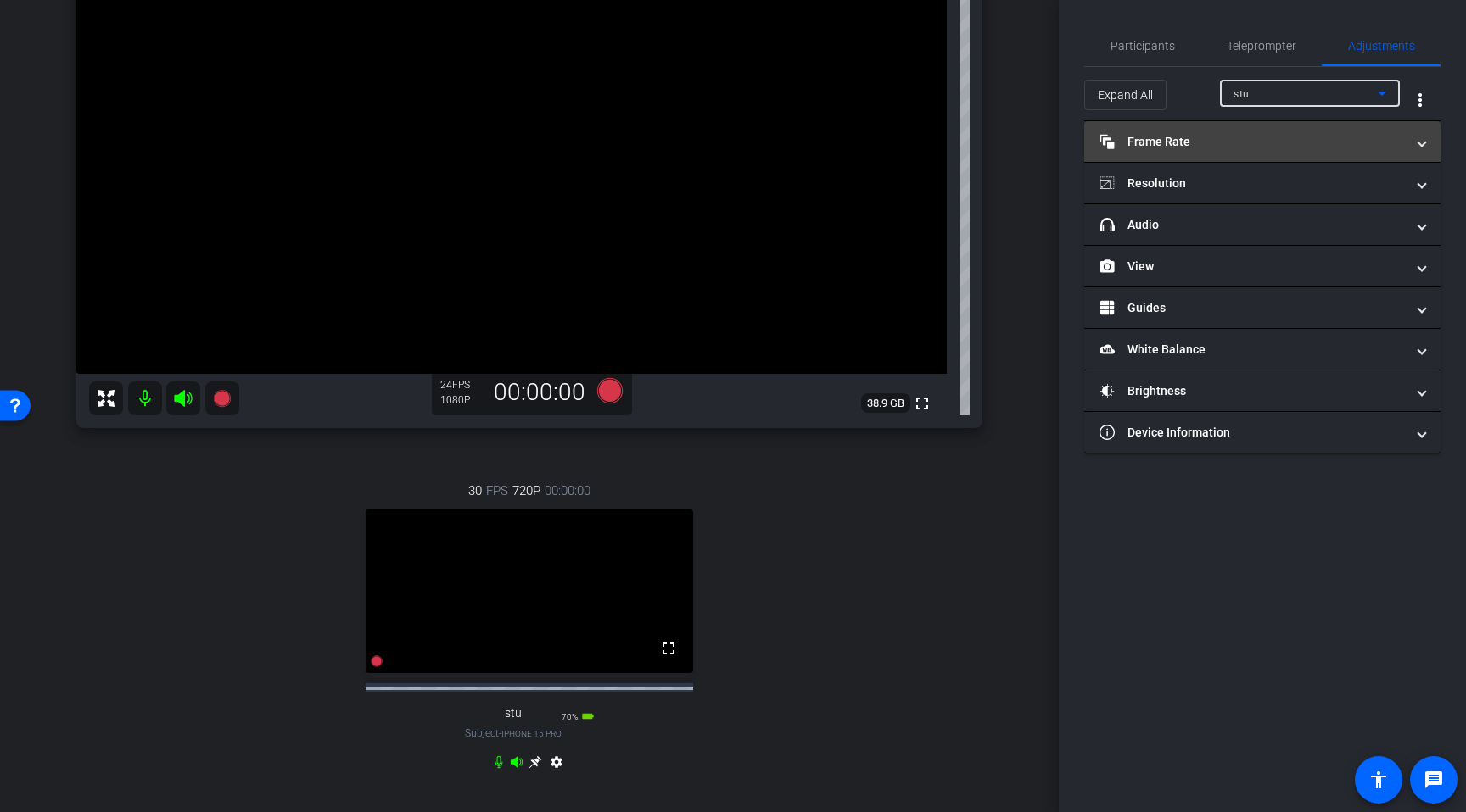
click at [1245, 139] on mat-panel-title "Frame Rate Frame Rate" at bounding box center [1252, 142] width 306 height 18
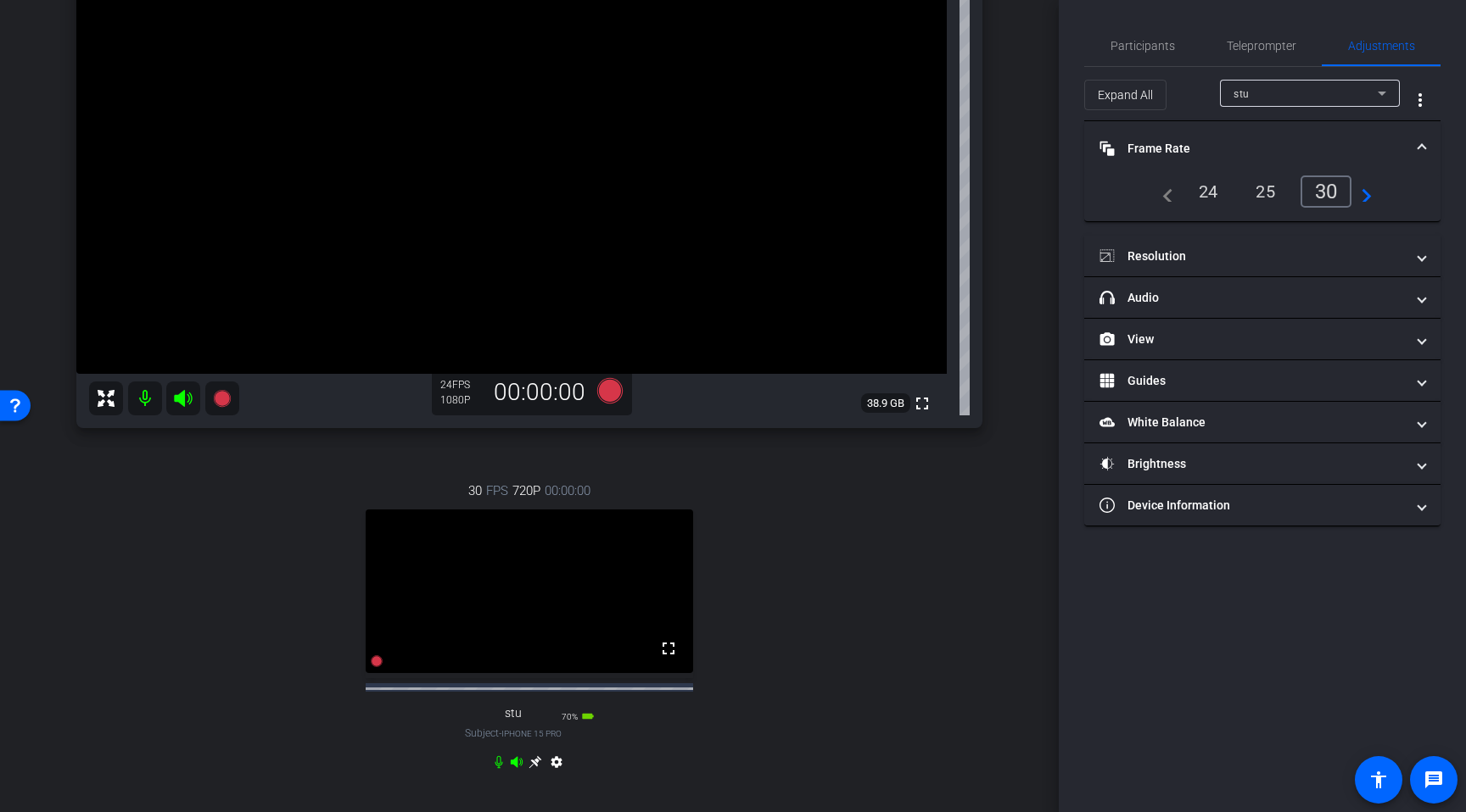
click at [1212, 195] on div "24" at bounding box center [1208, 191] width 45 height 28
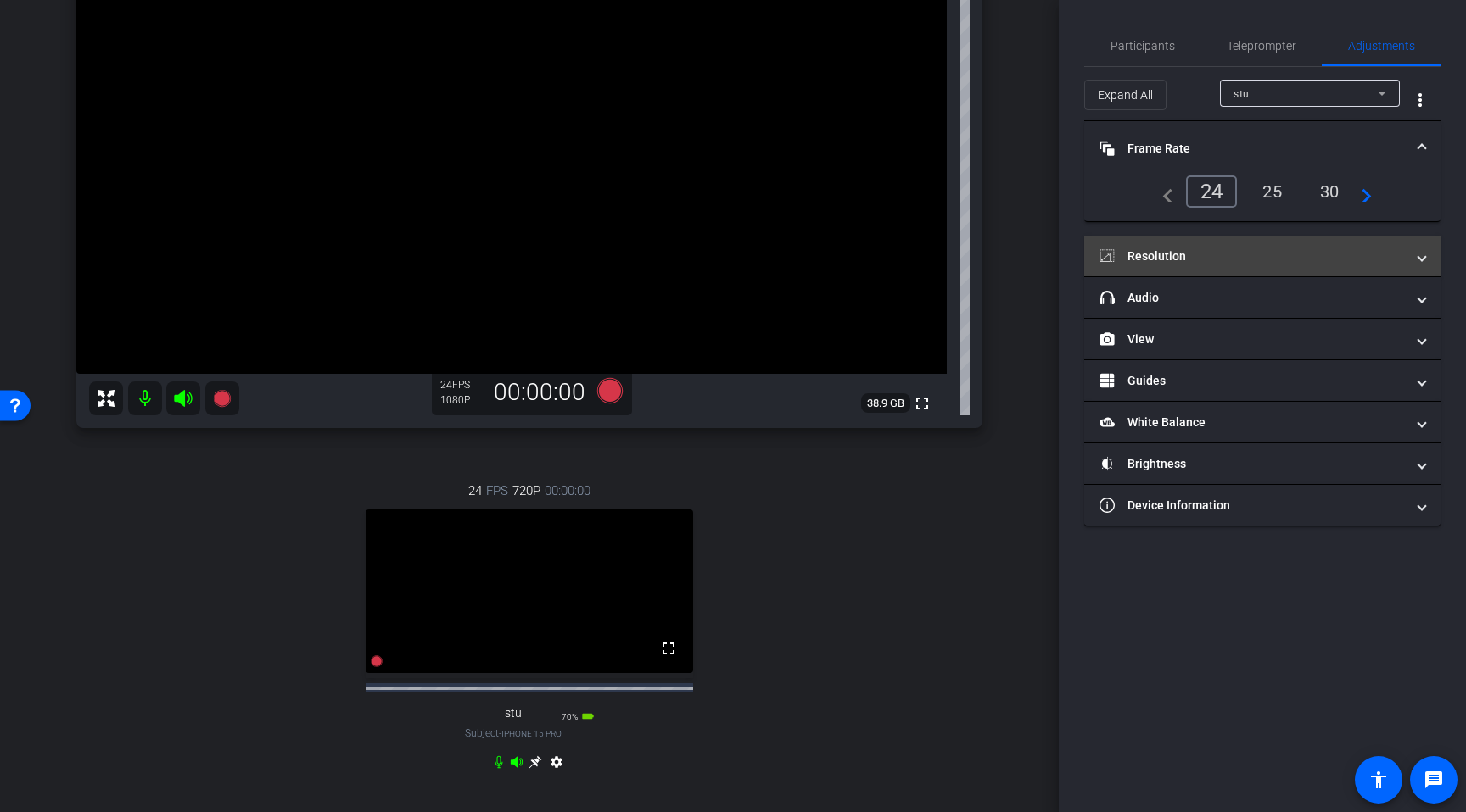
click at [1227, 264] on mat-panel-title "Resolution" at bounding box center [1252, 257] width 306 height 18
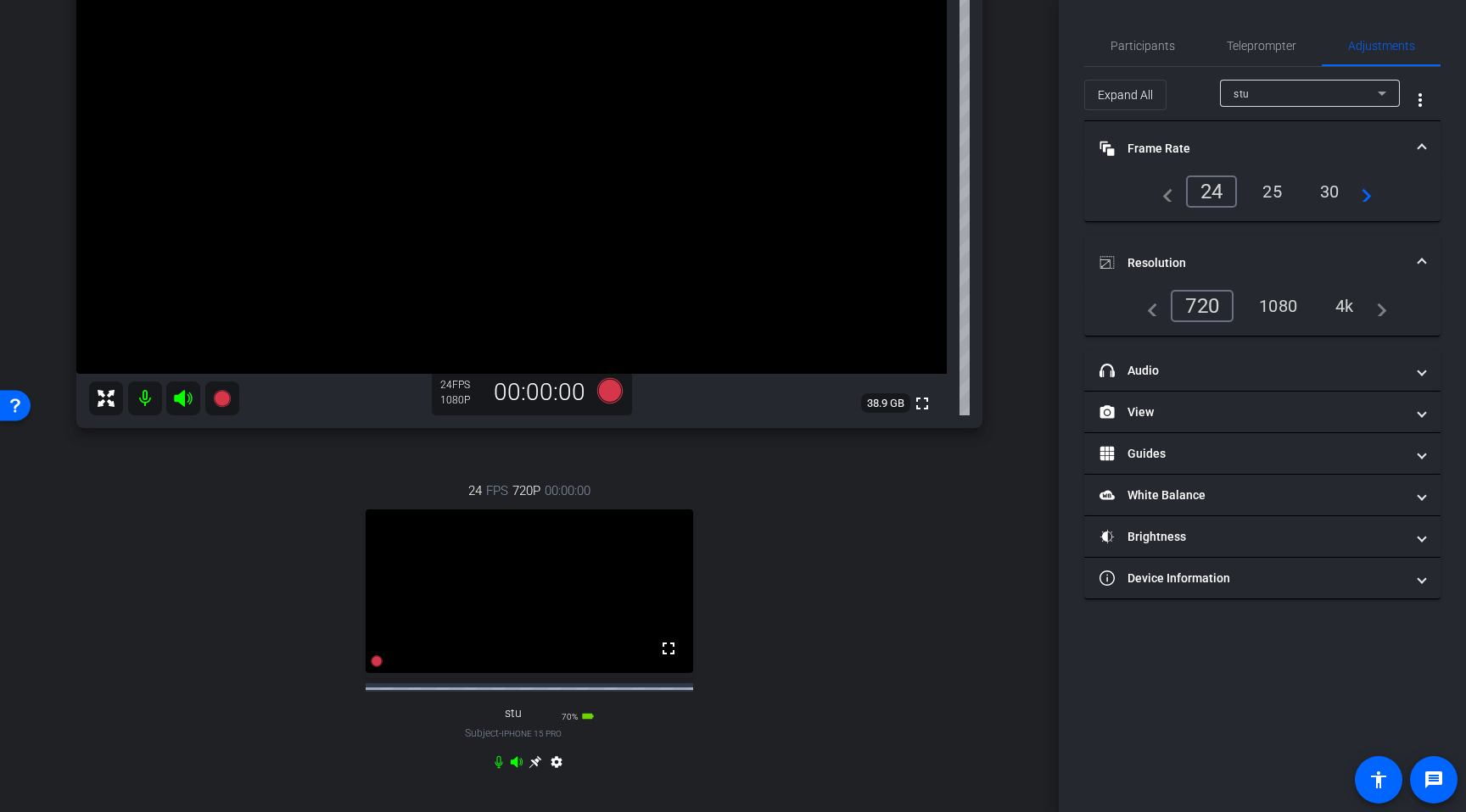
click at [1280, 307] on div "1080" at bounding box center [1278, 306] width 64 height 28
click at [1266, 96] on div "stu" at bounding box center [1305, 94] width 144 height 22
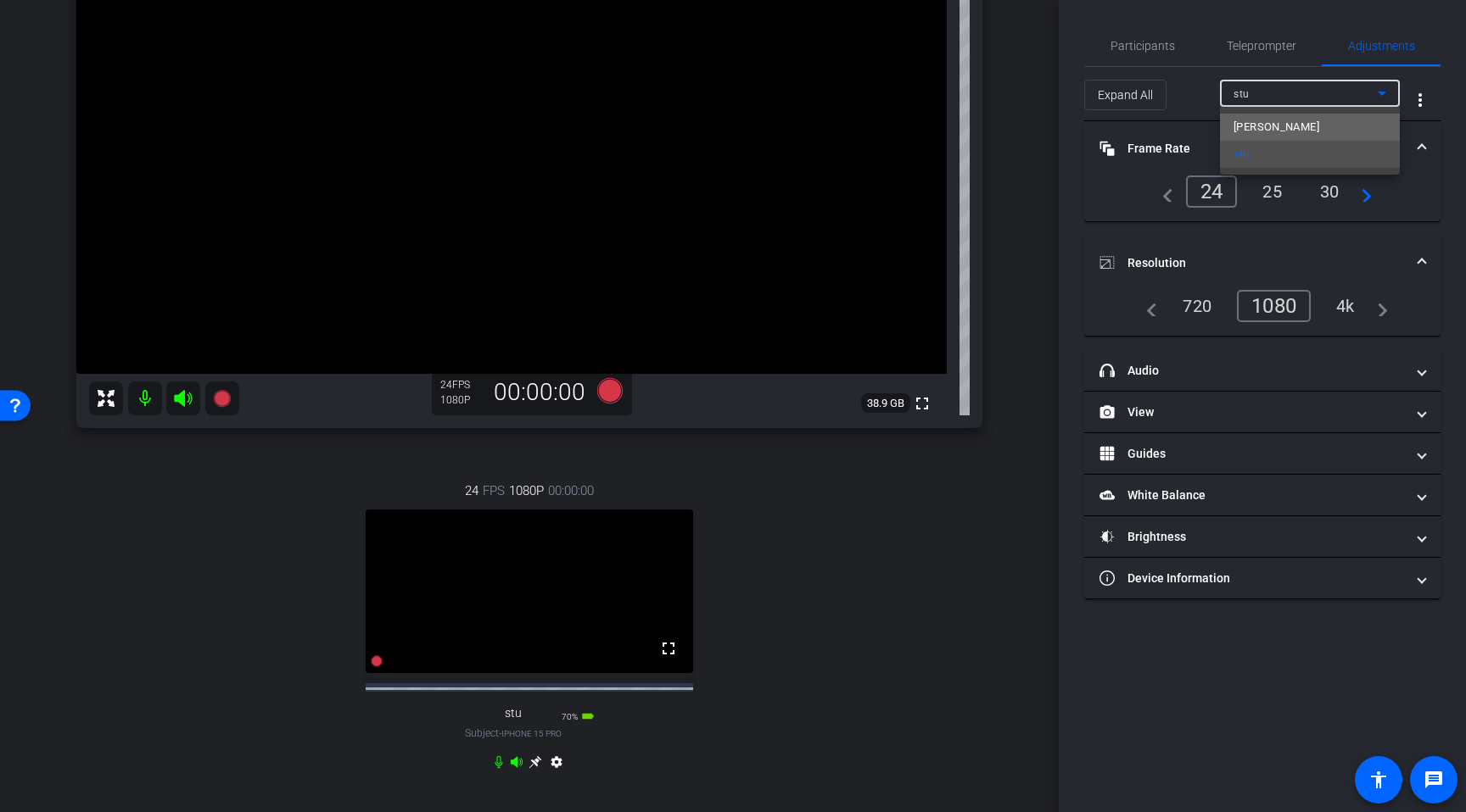
click at [1269, 127] on mat-option "Dave" at bounding box center [1309, 127] width 180 height 28
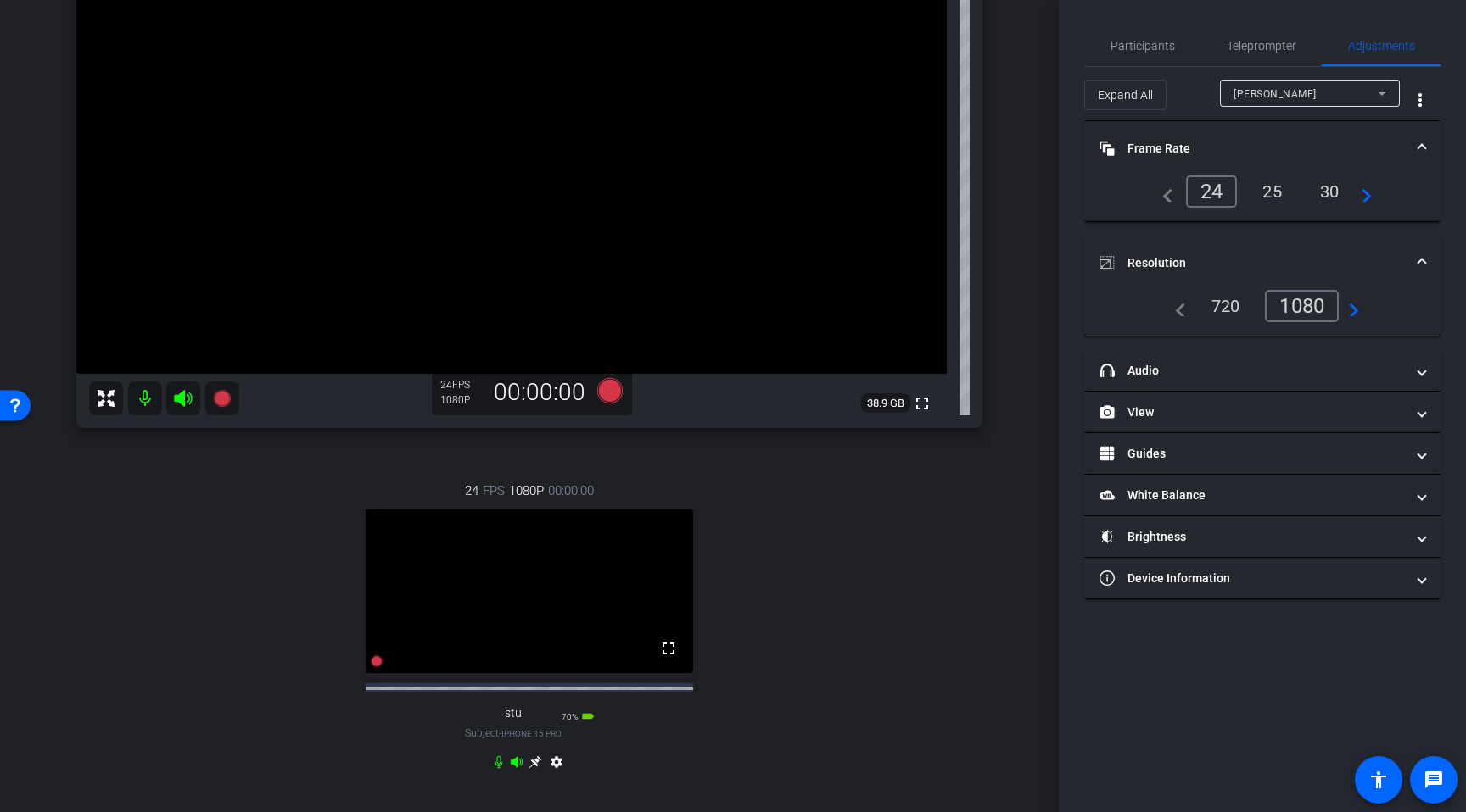
click at [1056, 287] on div "arrow_back Oct 1, 2025 Back to project Send invite account_box grid_on settings…" at bounding box center [529, 168] width 1059 height 812
click at [615, 392] on icon at bounding box center [610, 391] width 26 height 26
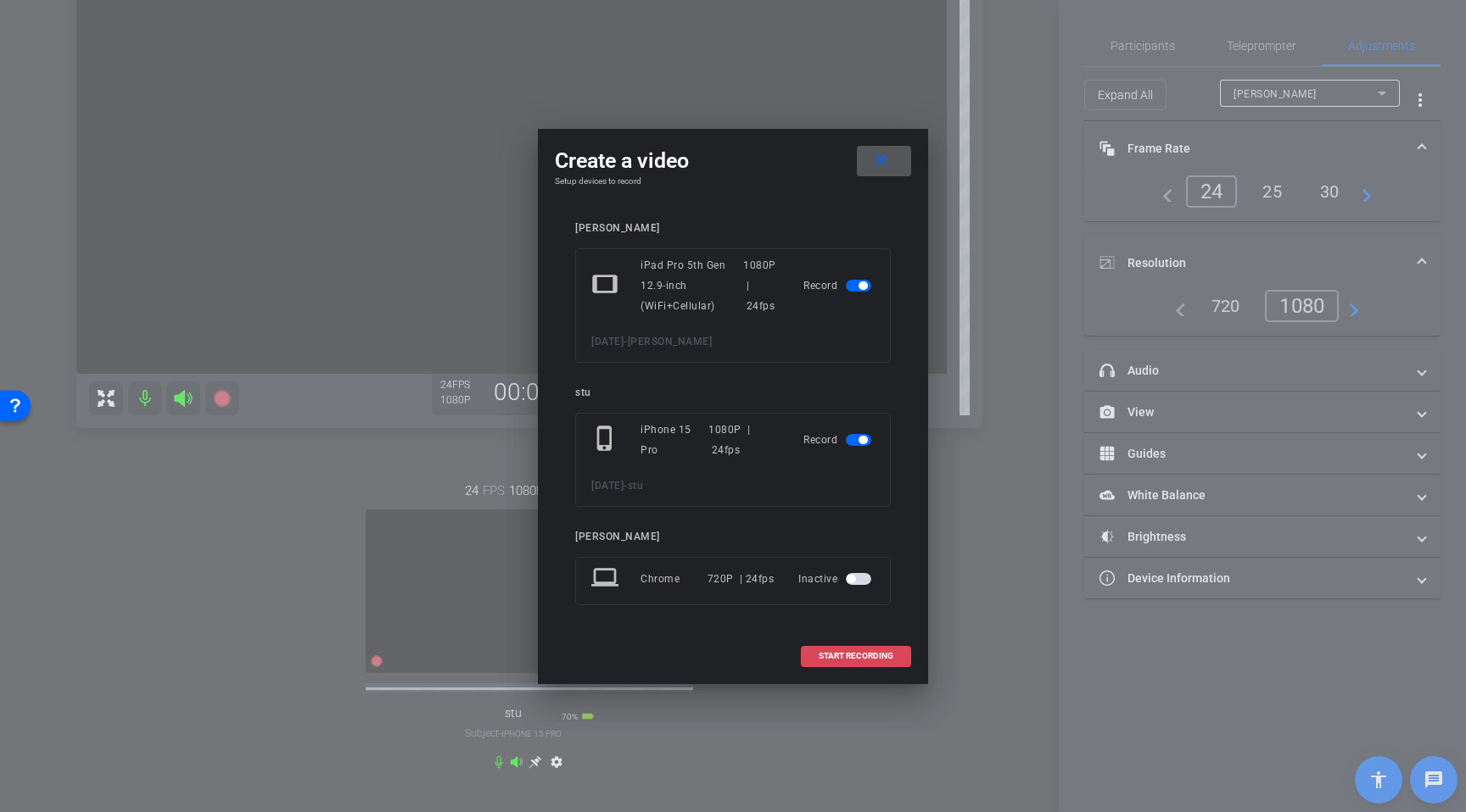
click at [868, 660] on span "START RECORDING" at bounding box center [855, 656] width 75 height 9
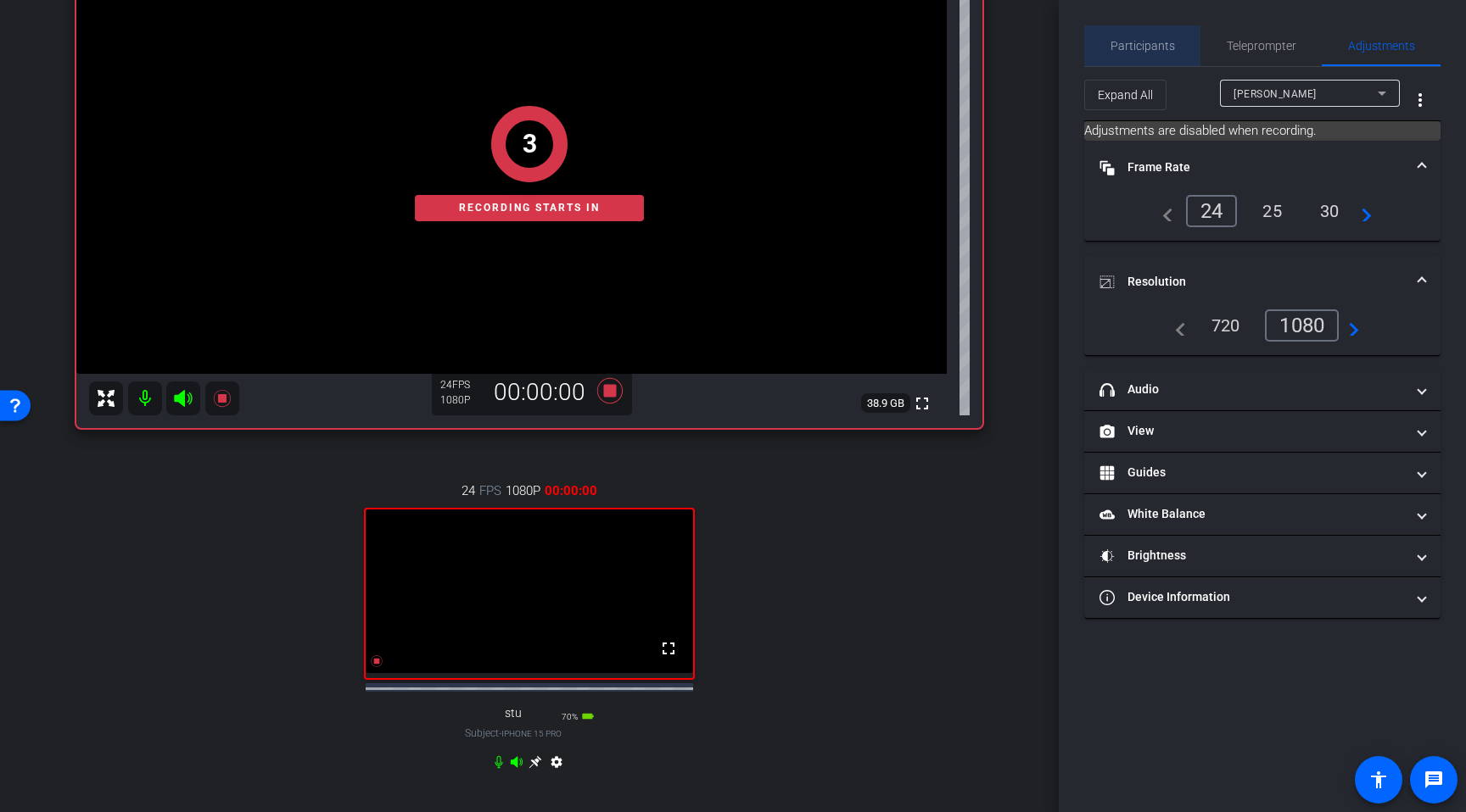
click at [1170, 45] on span "Participants" at bounding box center [1142, 46] width 65 height 12
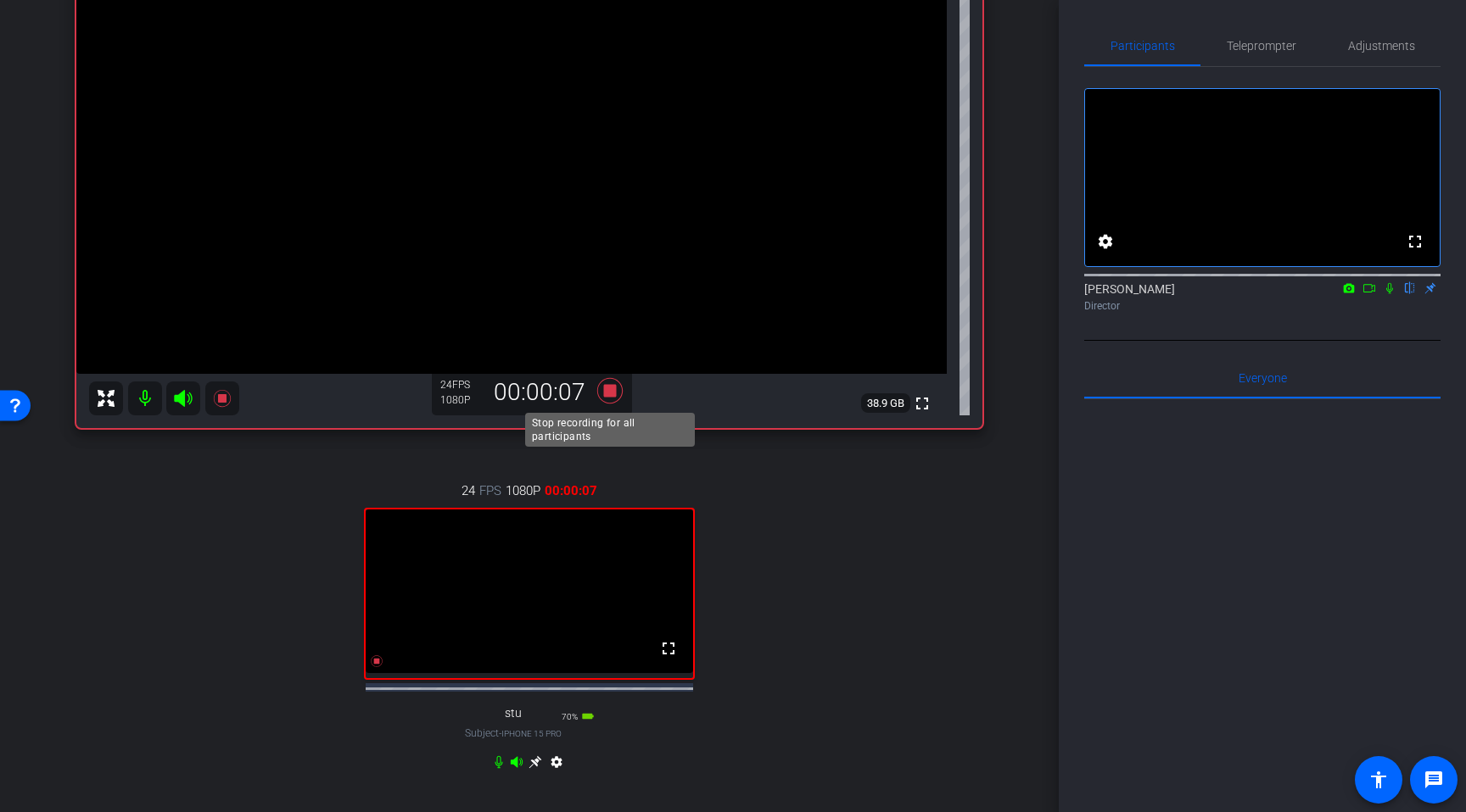
click at [612, 397] on icon at bounding box center [609, 390] width 40 height 30
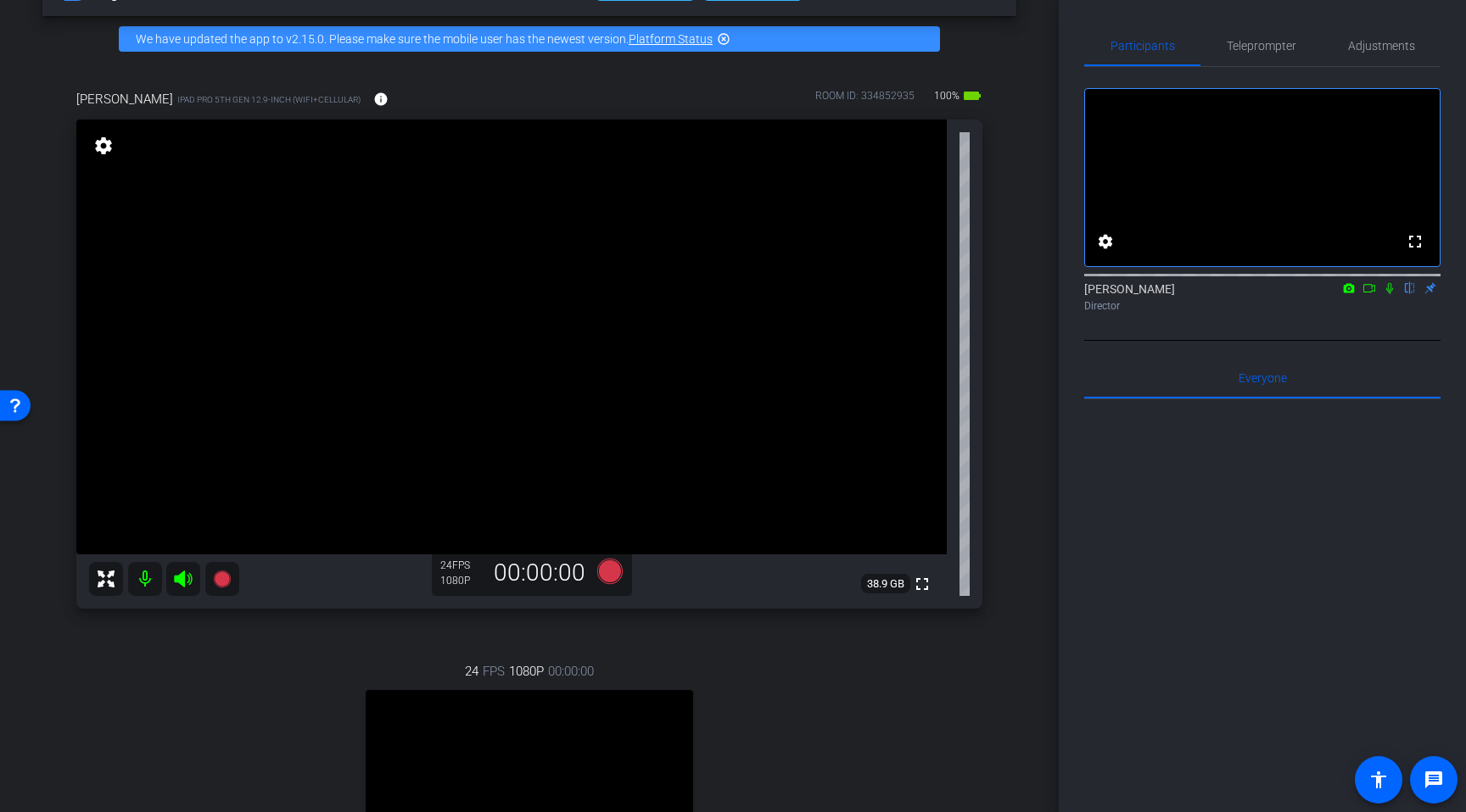
scroll to position [37, 0]
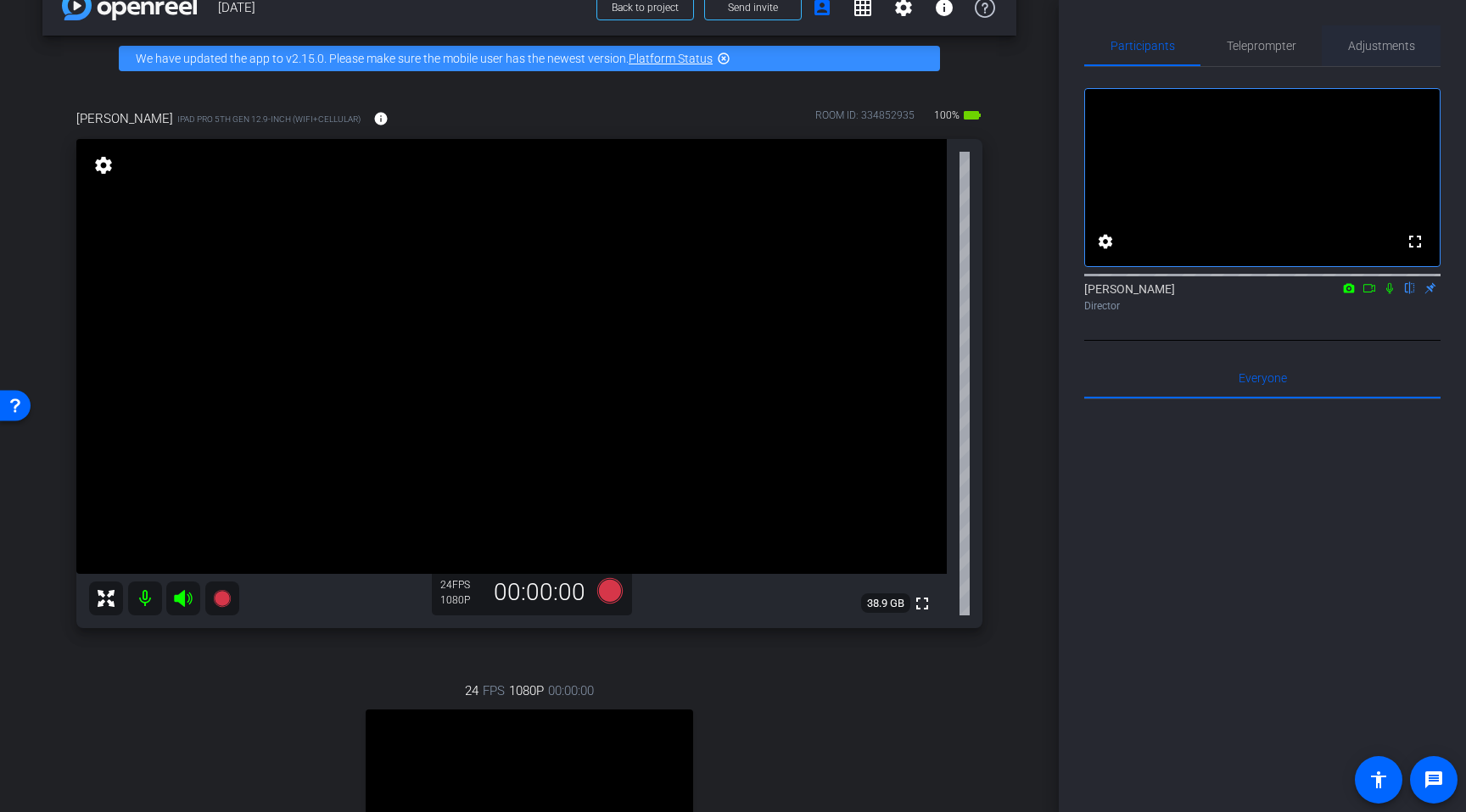
click at [1412, 34] on span "Adjustments" at bounding box center [1382, 46] width 67 height 40
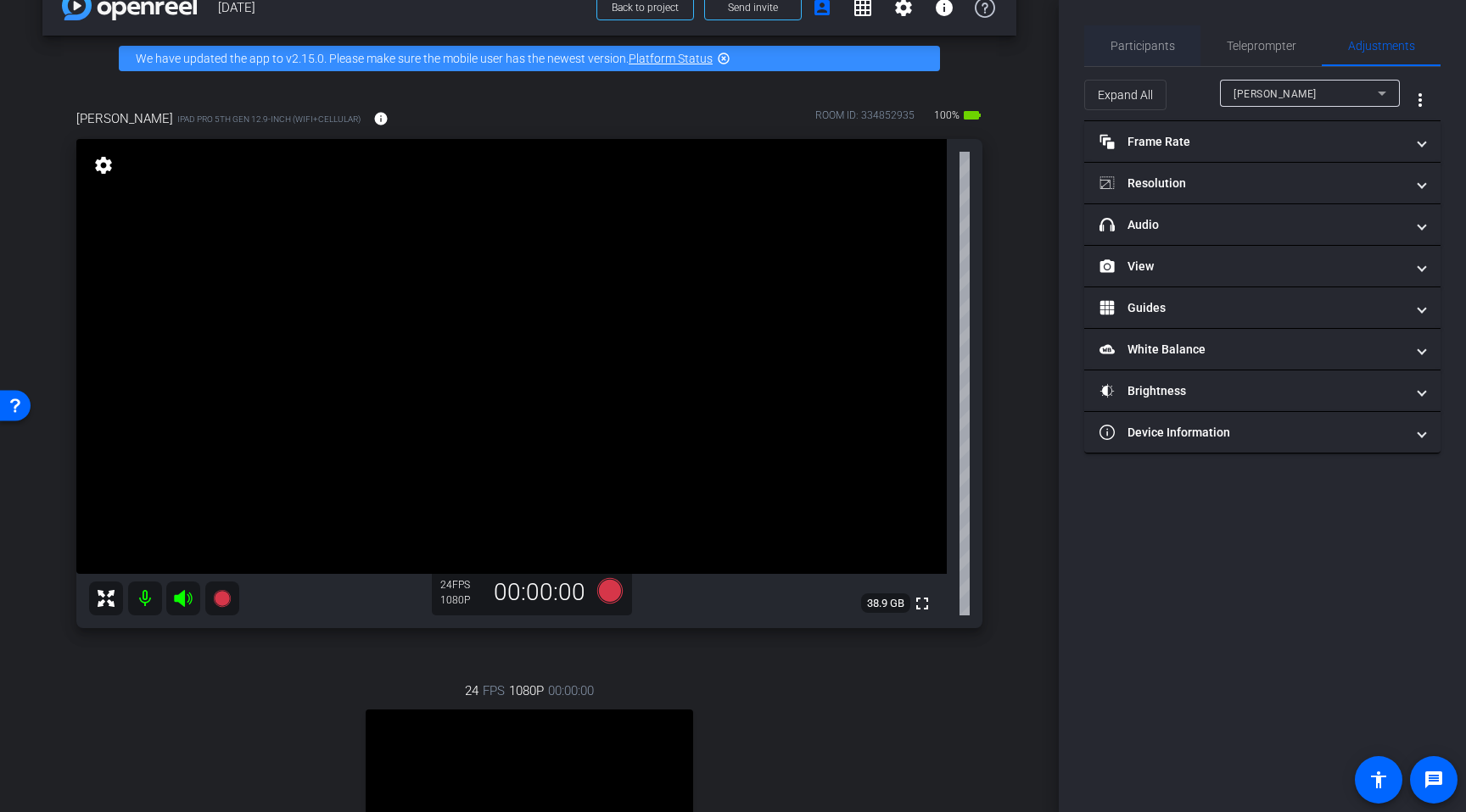
click at [1156, 44] on span "Participants" at bounding box center [1142, 46] width 65 height 12
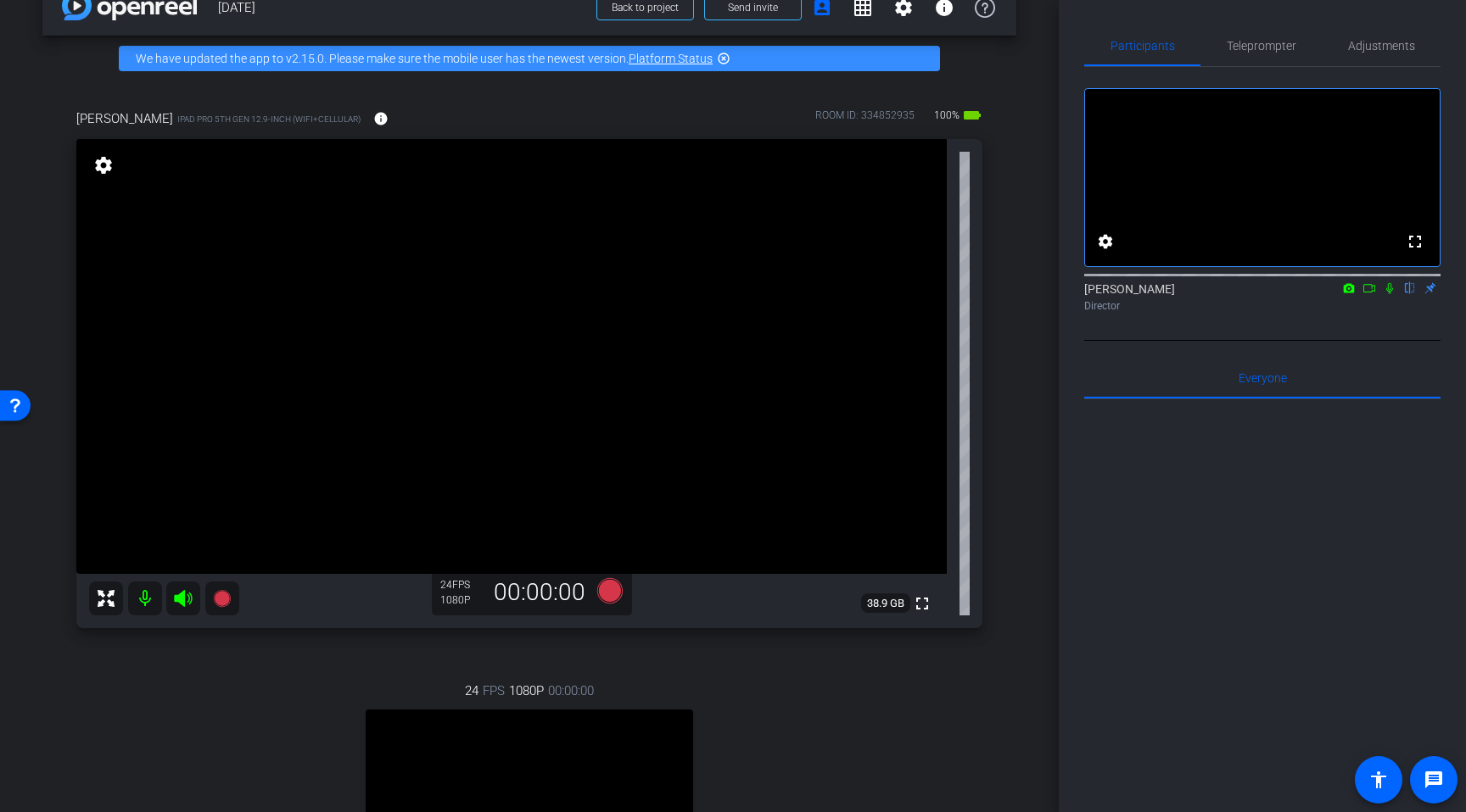
click at [1388, 294] on icon at bounding box center [1389, 288] width 7 height 11
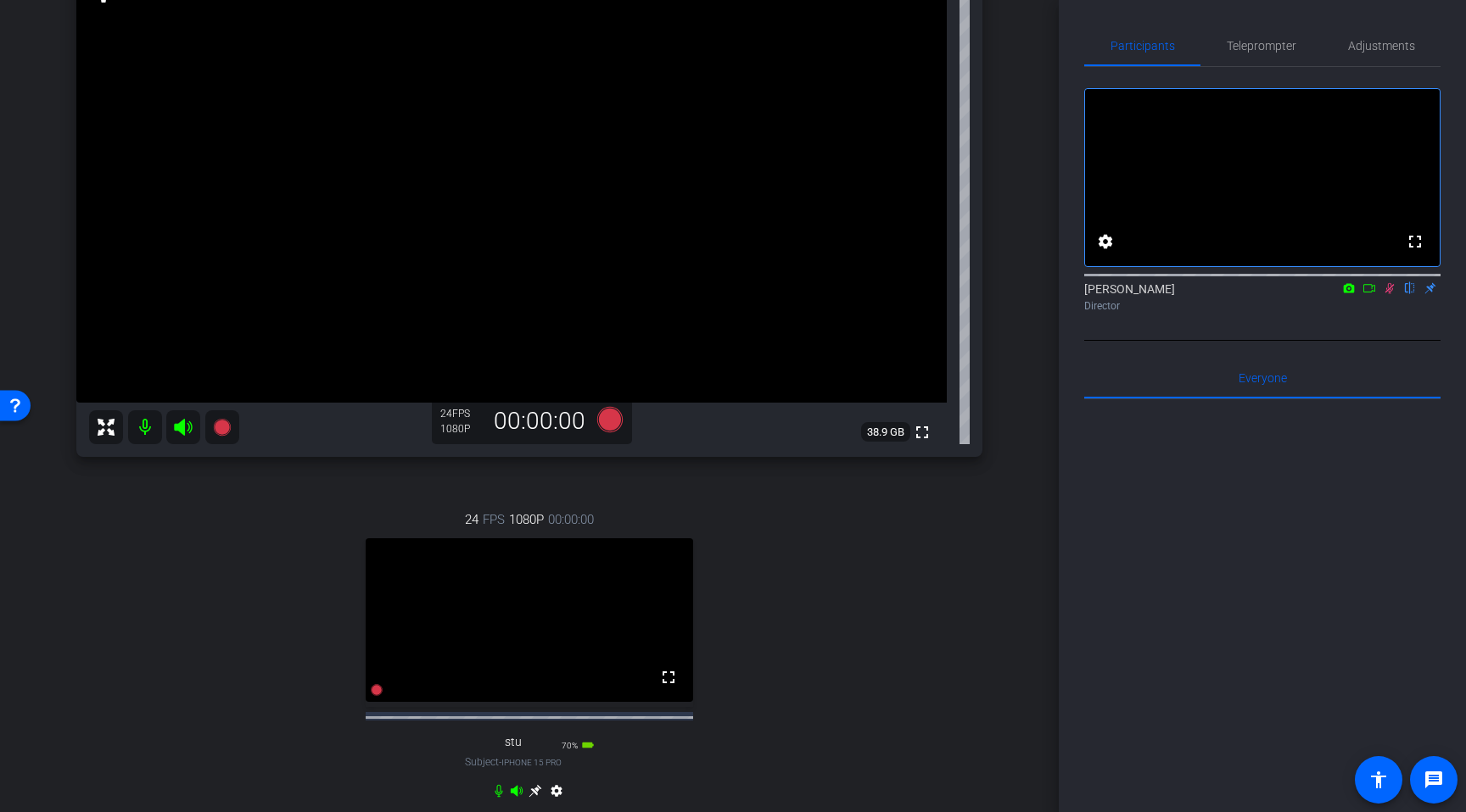
scroll to position [435, 0]
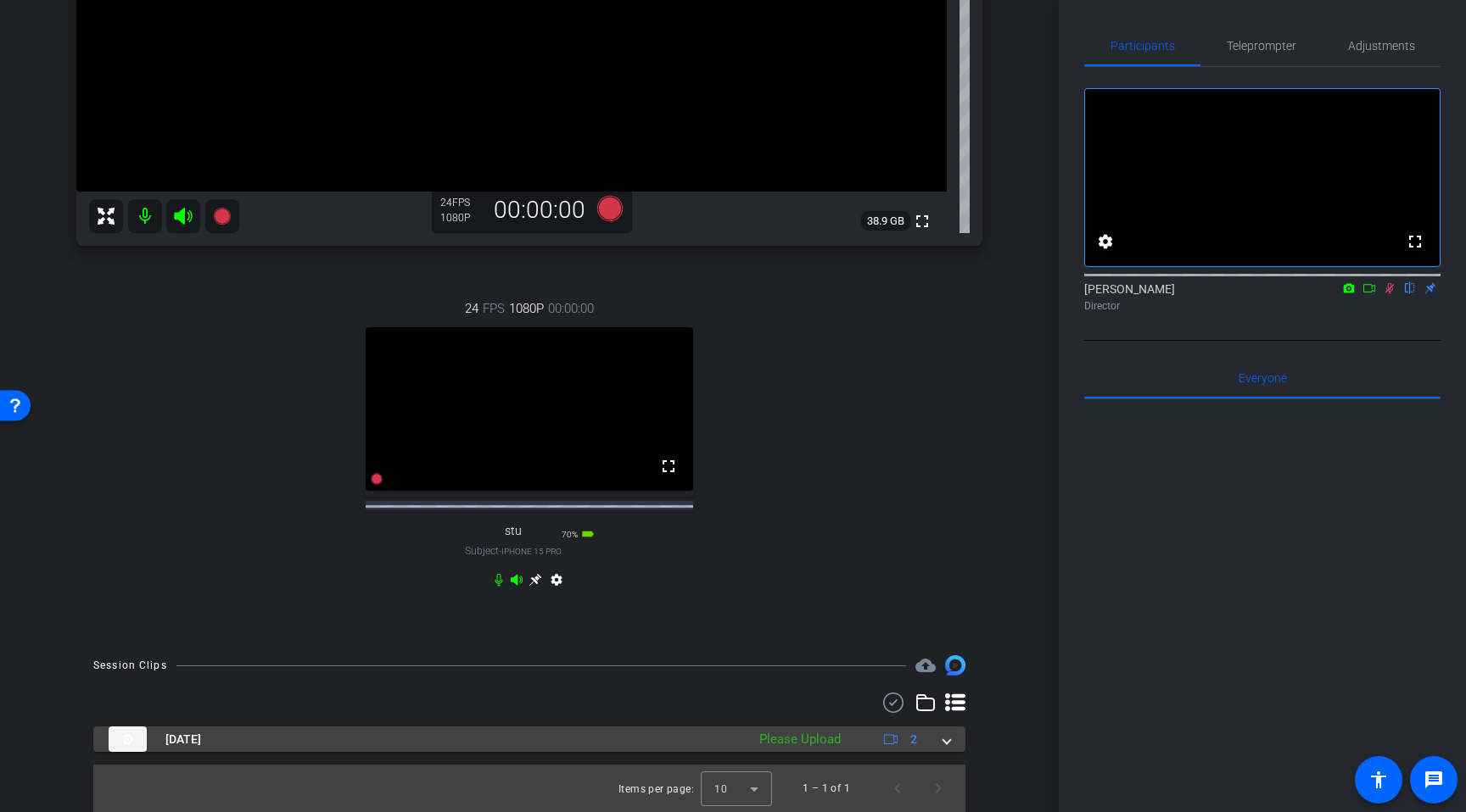
click at [939, 747] on div "Oct 1, 2025 Please Upload 2" at bounding box center [525, 740] width 835 height 26
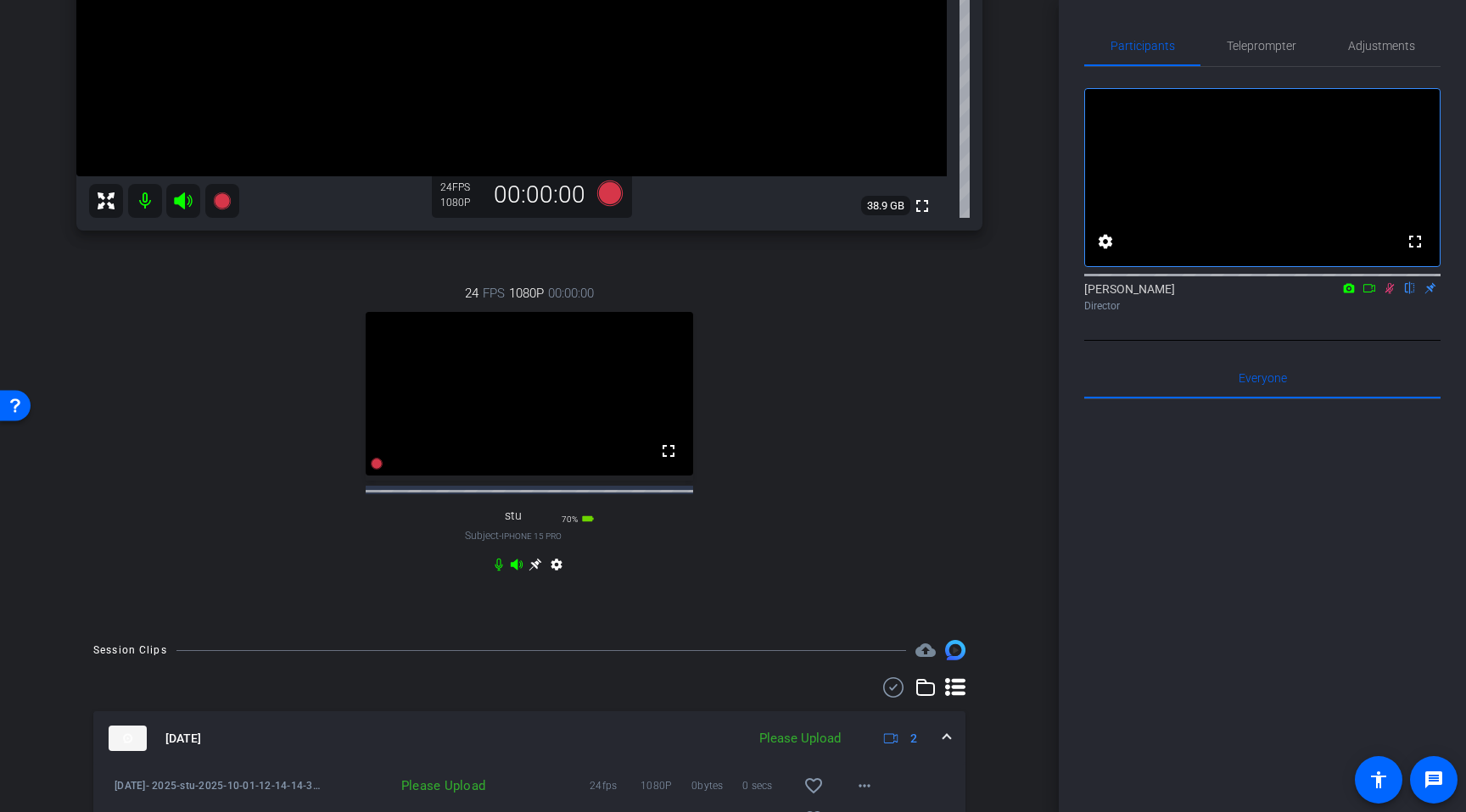
scroll to position [555, 0]
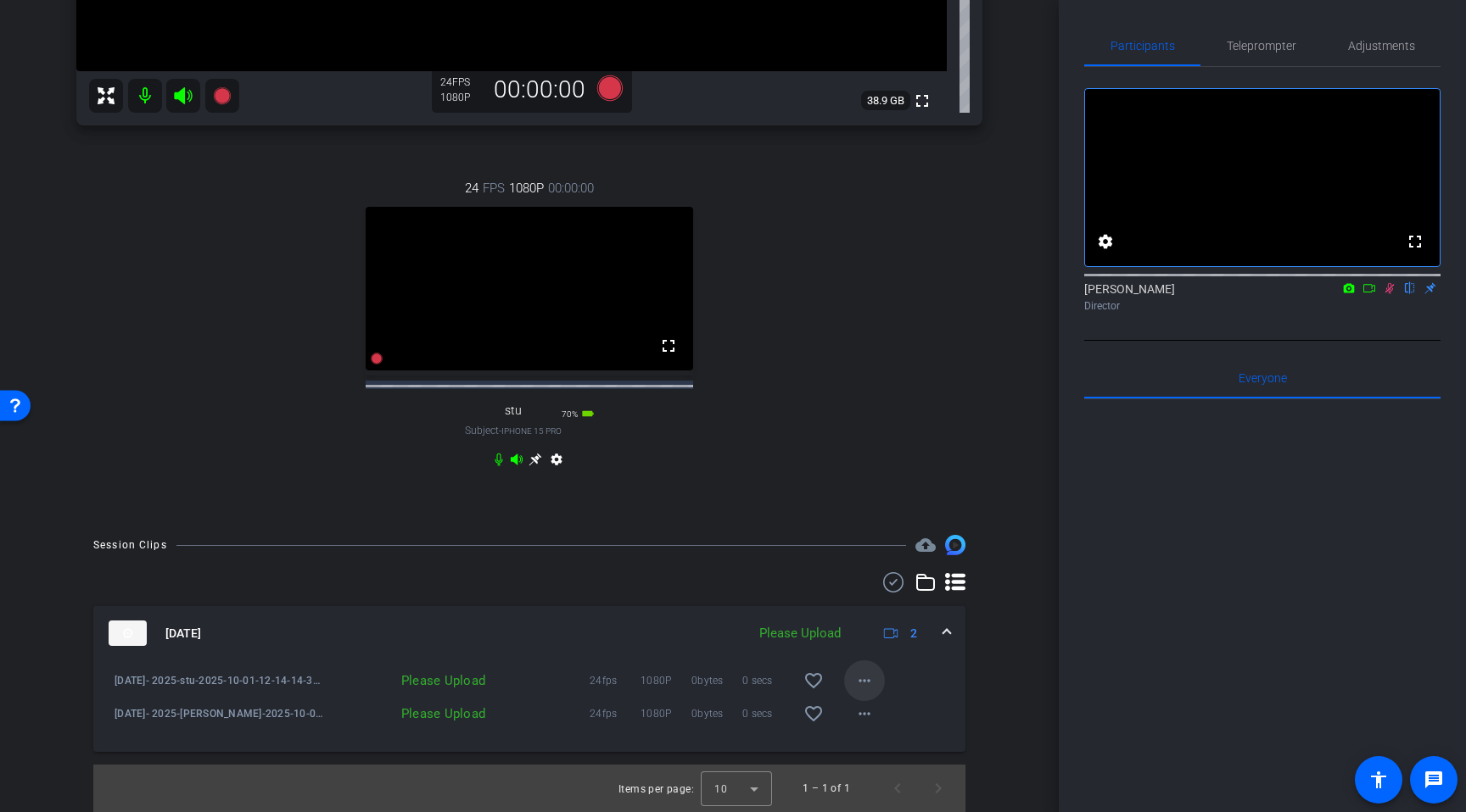
click at [869, 683] on mat-icon "more_horiz" at bounding box center [865, 681] width 21 height 21
click at [890, 721] on span "Upload" at bounding box center [891, 716] width 68 height 21
click at [865, 718] on mat-icon "more_horiz" at bounding box center [865, 714] width 21 height 21
click at [906, 751] on span "Upload" at bounding box center [891, 750] width 68 height 21
click at [855, 688] on mat-icon "more_horiz" at bounding box center [865, 681] width 21 height 21
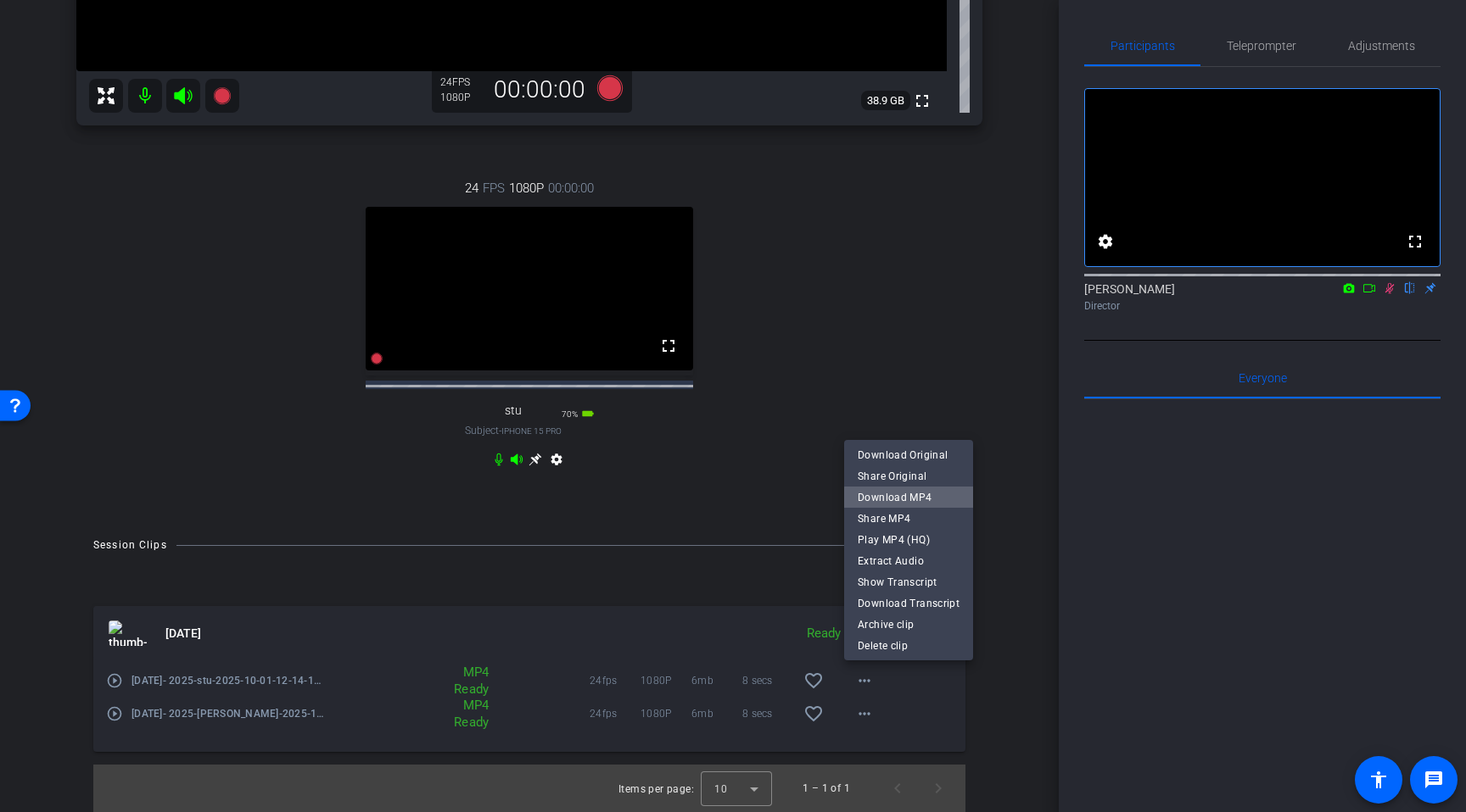
click at [924, 499] on span "Download MP4" at bounding box center [909, 498] width 102 height 21
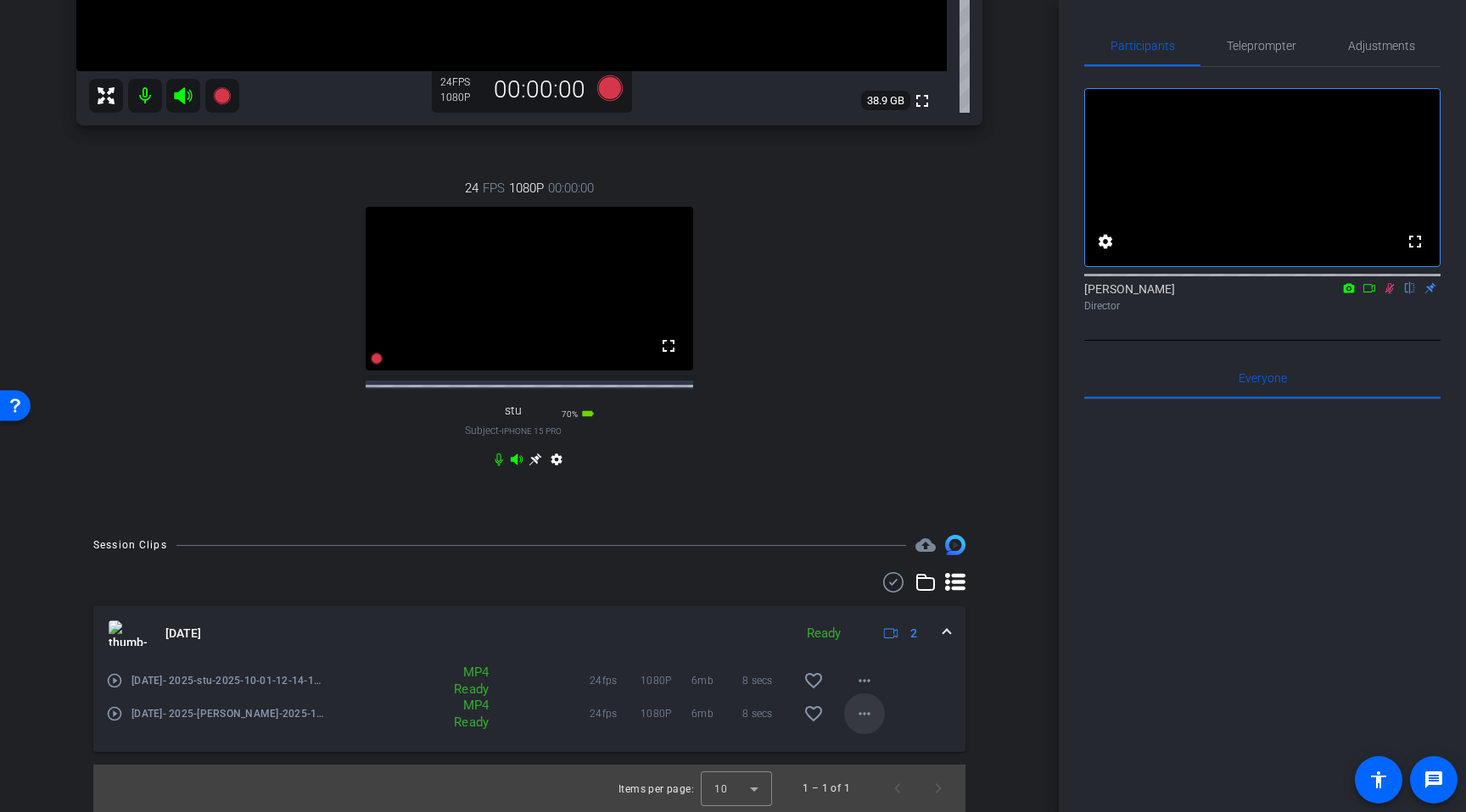
click at [859, 719] on mat-icon "more_horiz" at bounding box center [865, 714] width 21 height 21
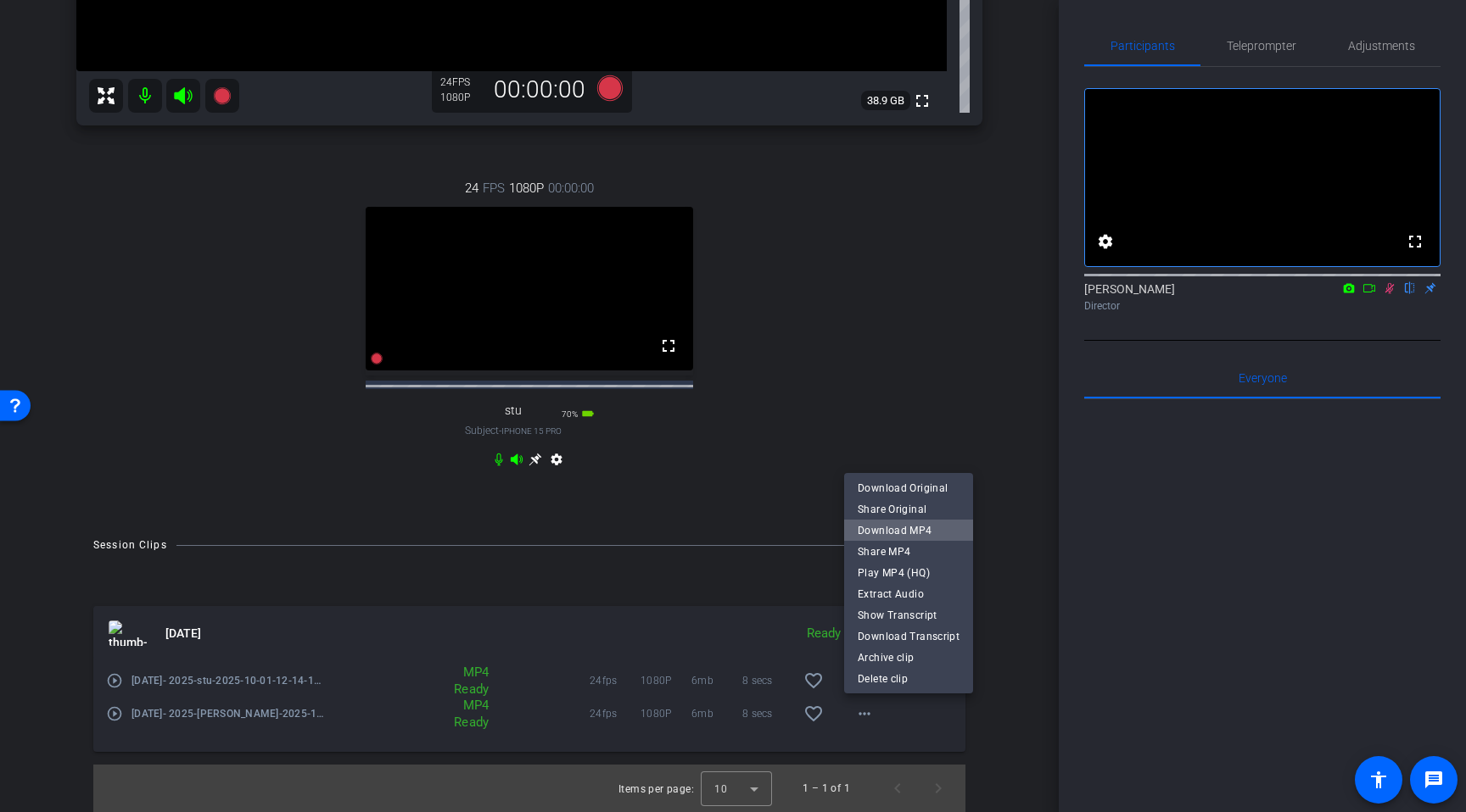
click at [916, 534] on span "Download MP4" at bounding box center [909, 531] width 102 height 21
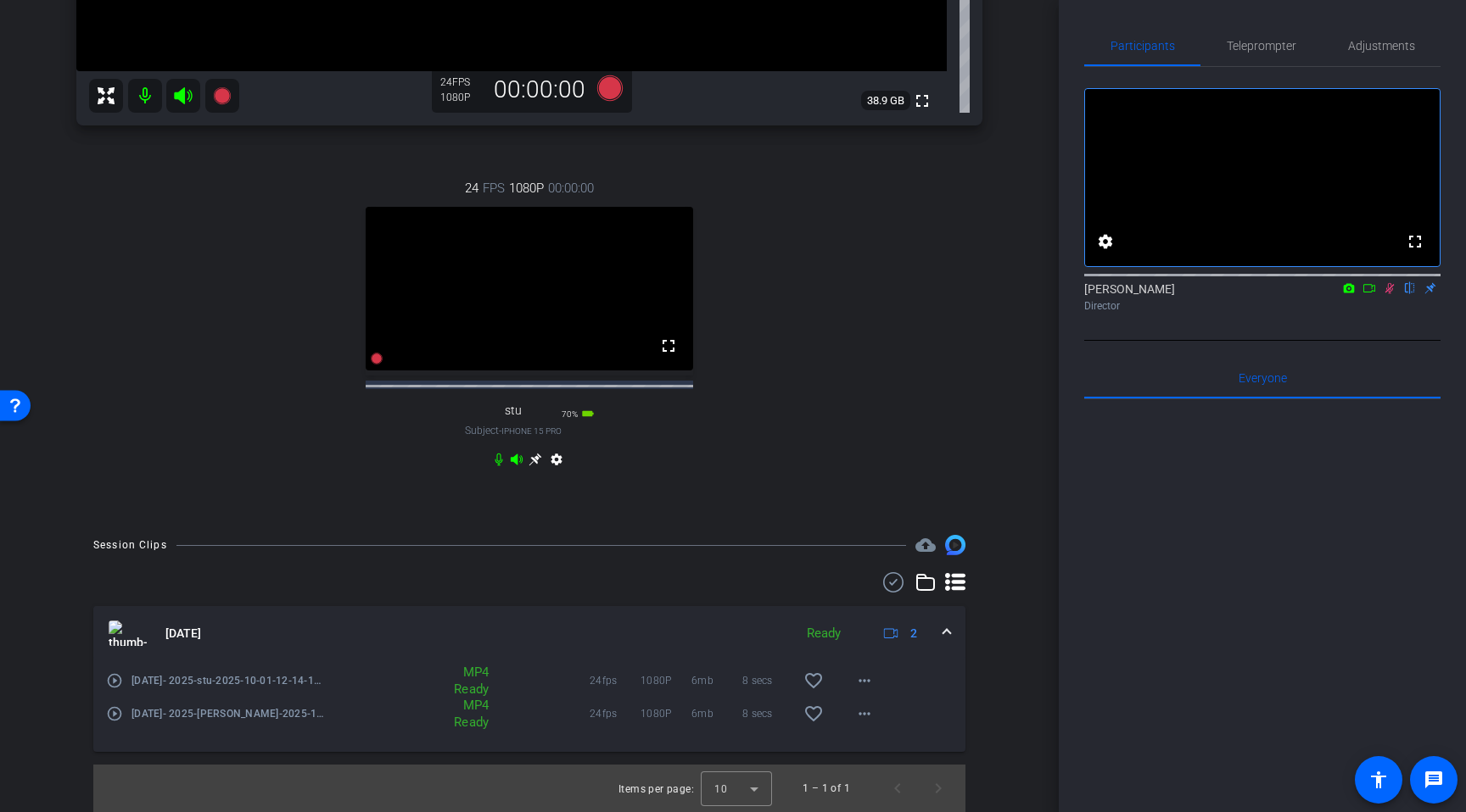
click at [1276, 93] on video at bounding box center [1263, 177] width 355 height 177
click at [1385, 294] on icon at bounding box center [1389, 288] width 14 height 12
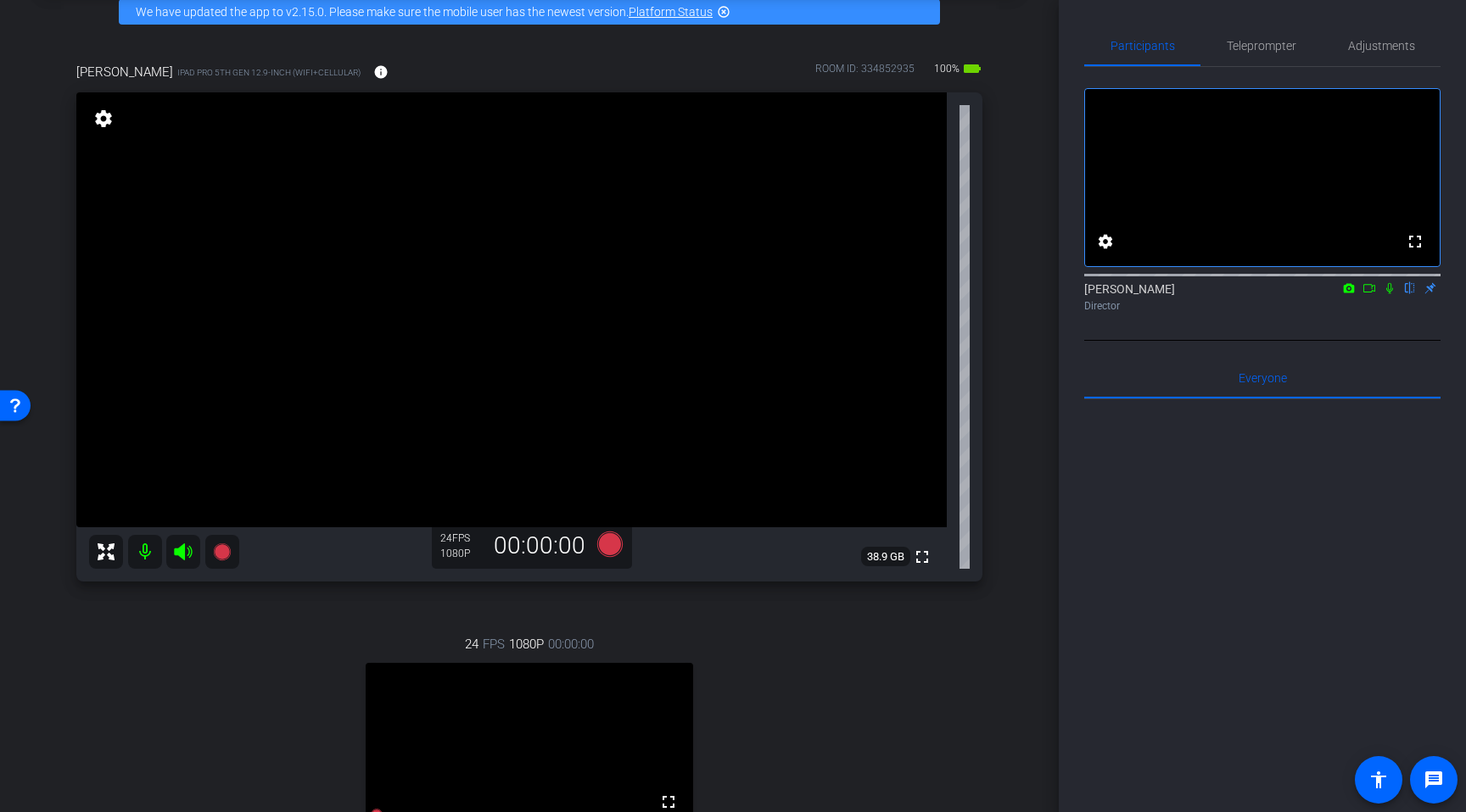
scroll to position [0, 0]
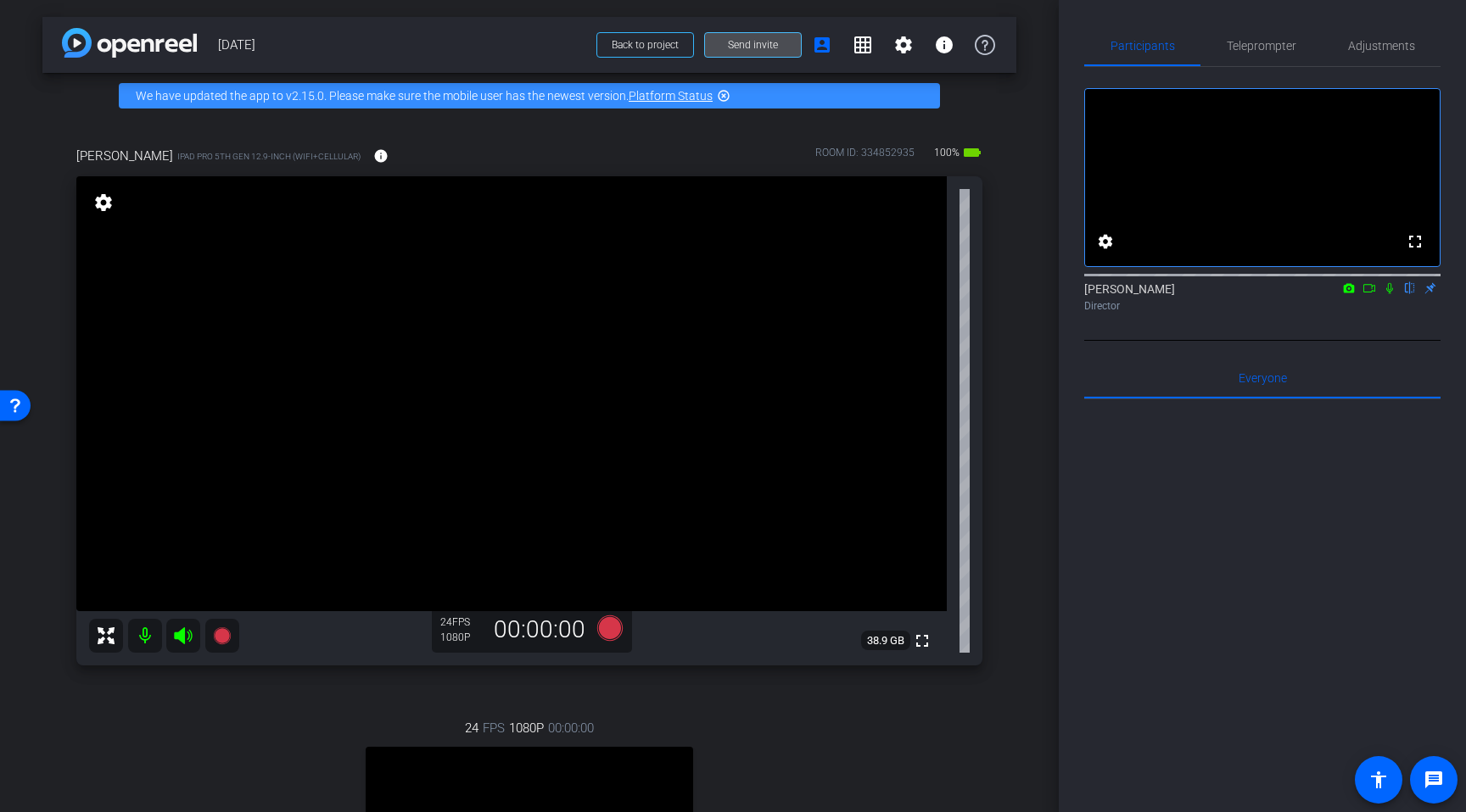
click at [763, 51] on span "Send invite" at bounding box center [753, 45] width 50 height 14
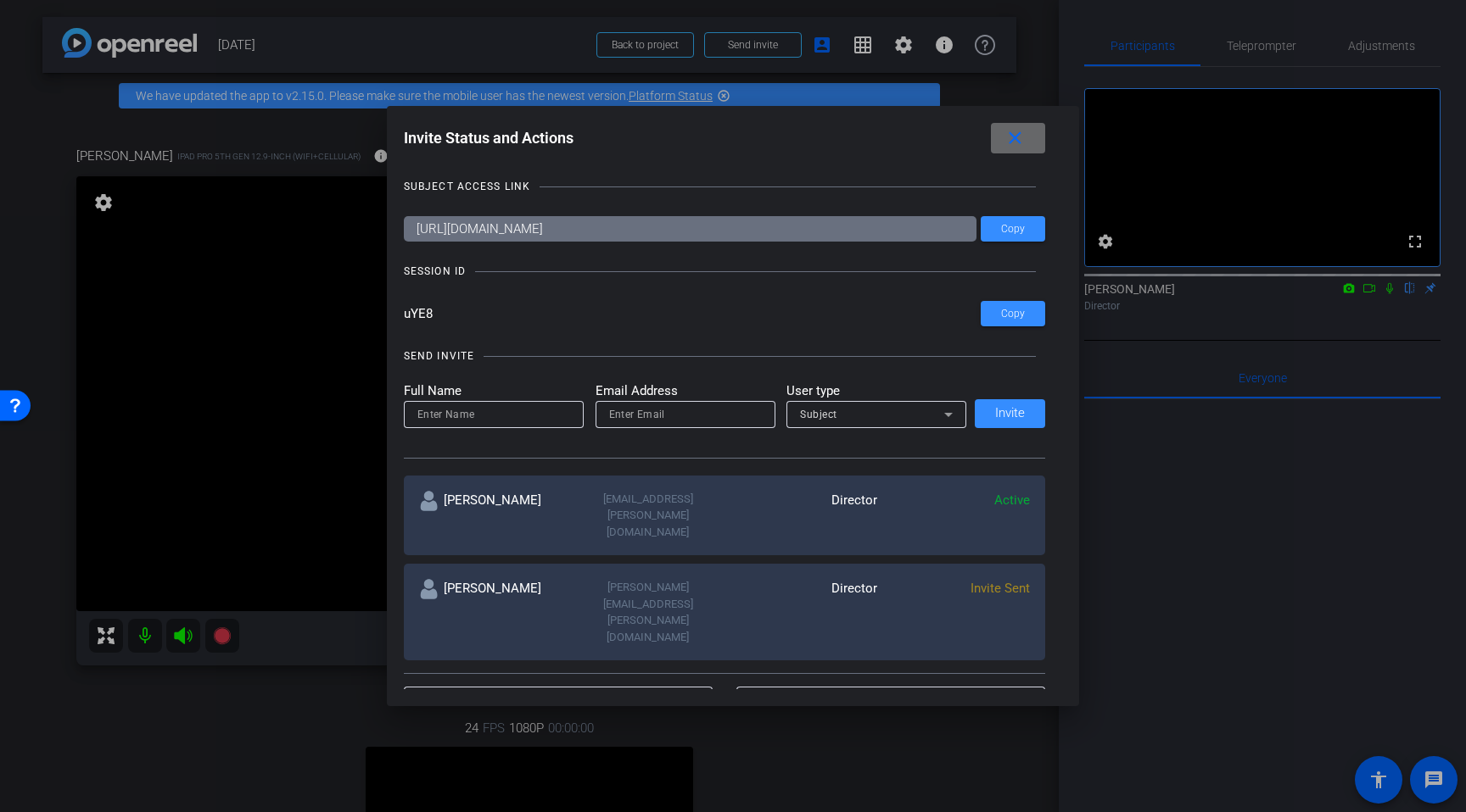
click at [1019, 136] on mat-icon "close" at bounding box center [1015, 139] width 22 height 22
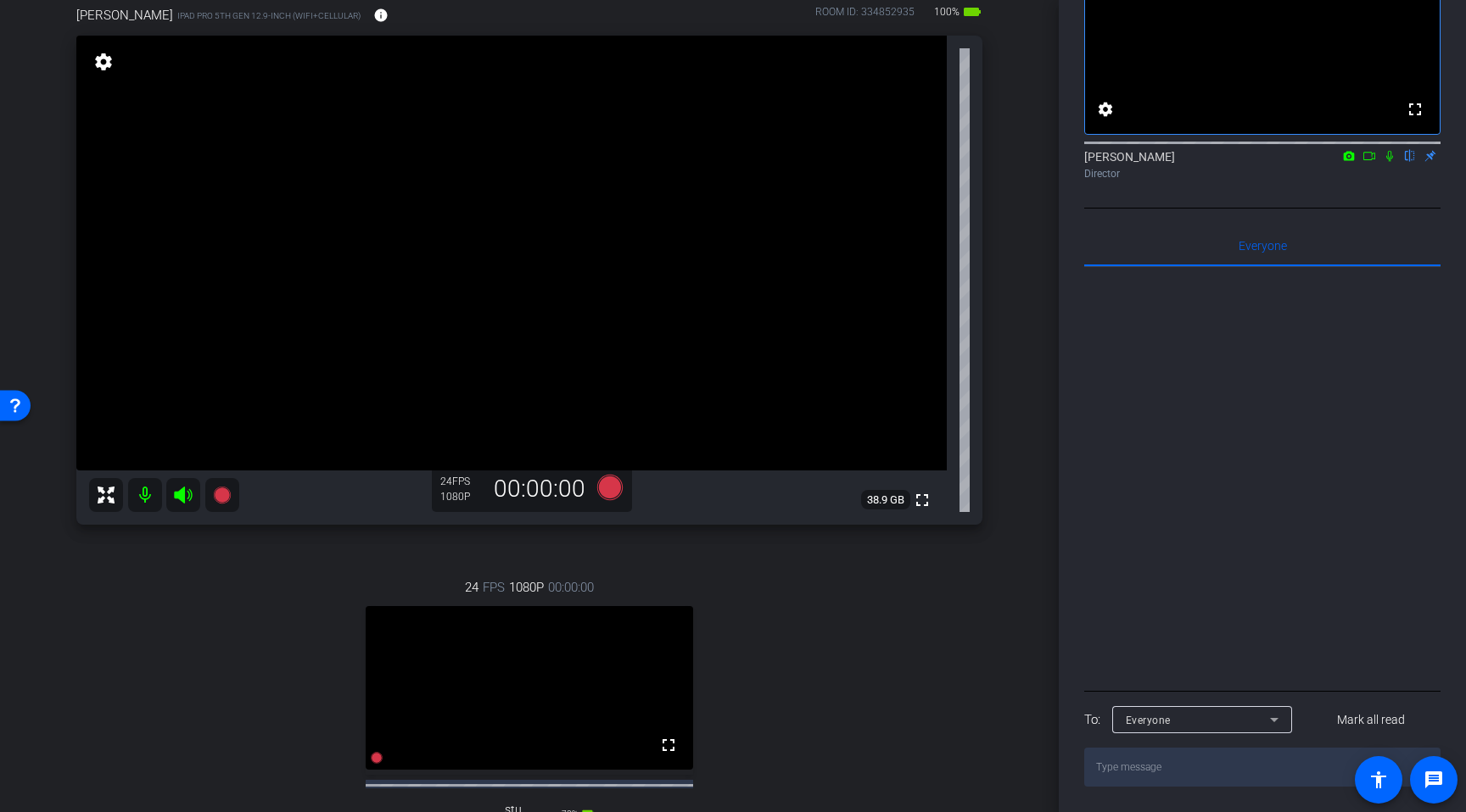
scroll to position [98, 0]
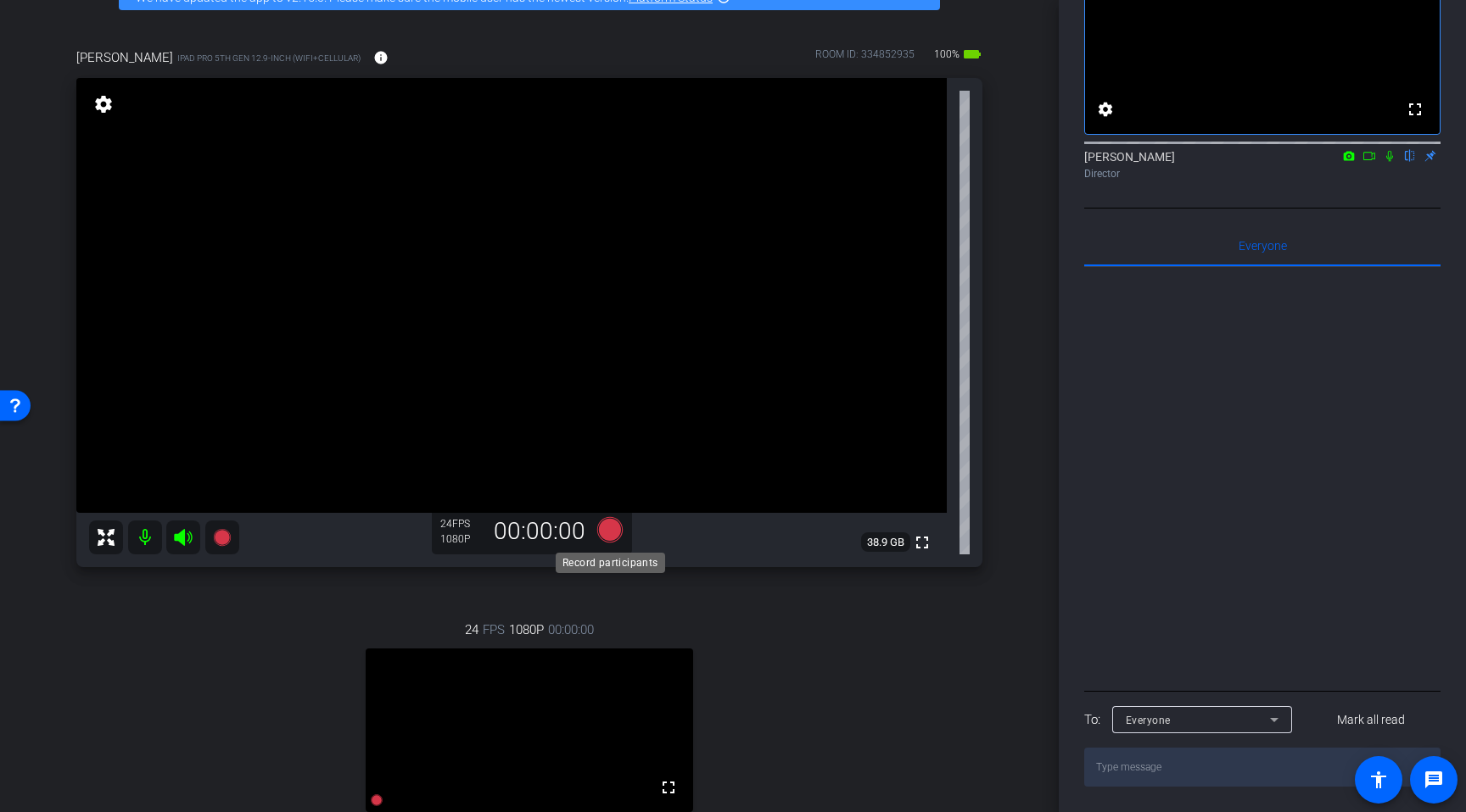
click at [607, 533] on icon at bounding box center [610, 530] width 26 height 26
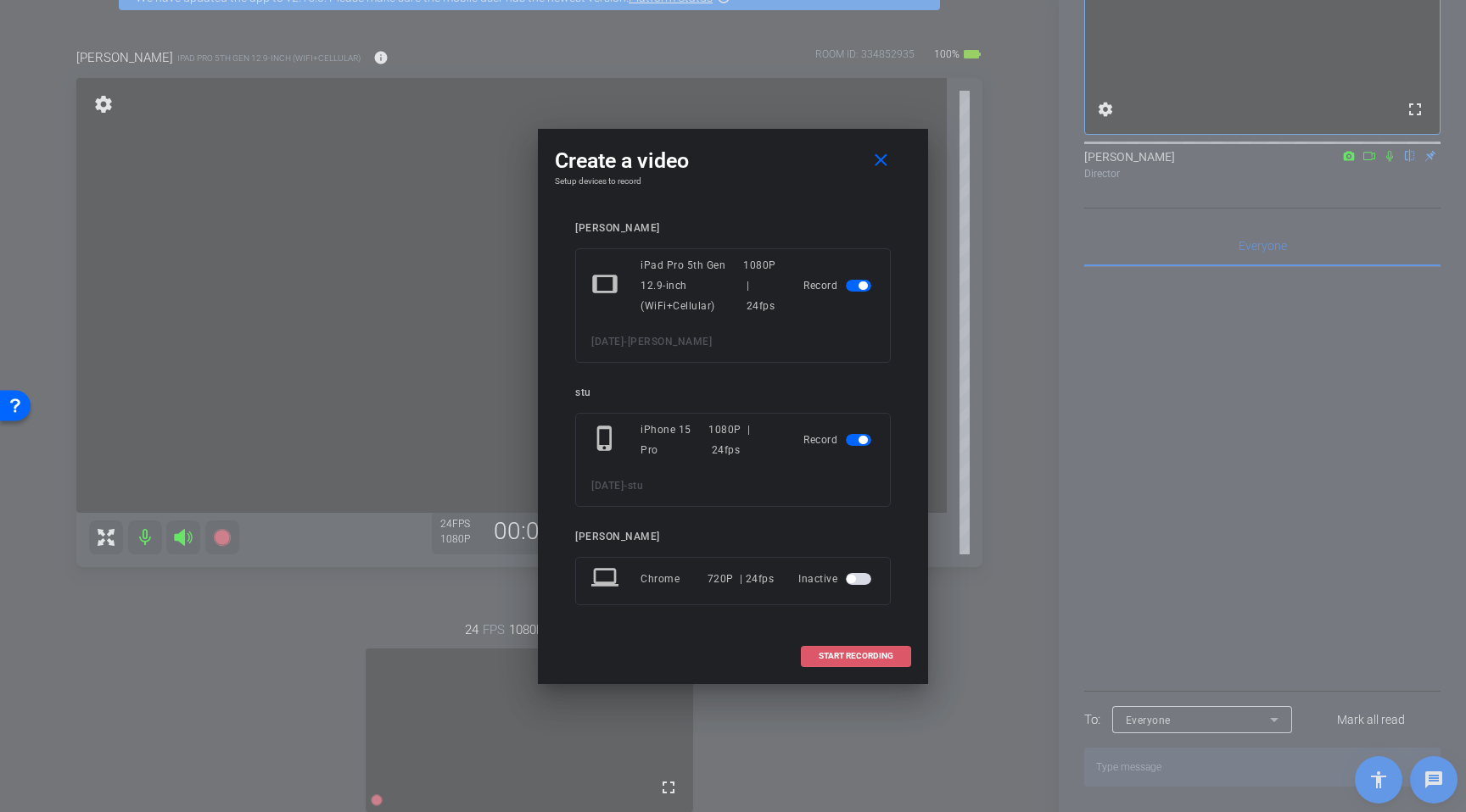
click at [870, 660] on span "START RECORDING" at bounding box center [855, 656] width 75 height 9
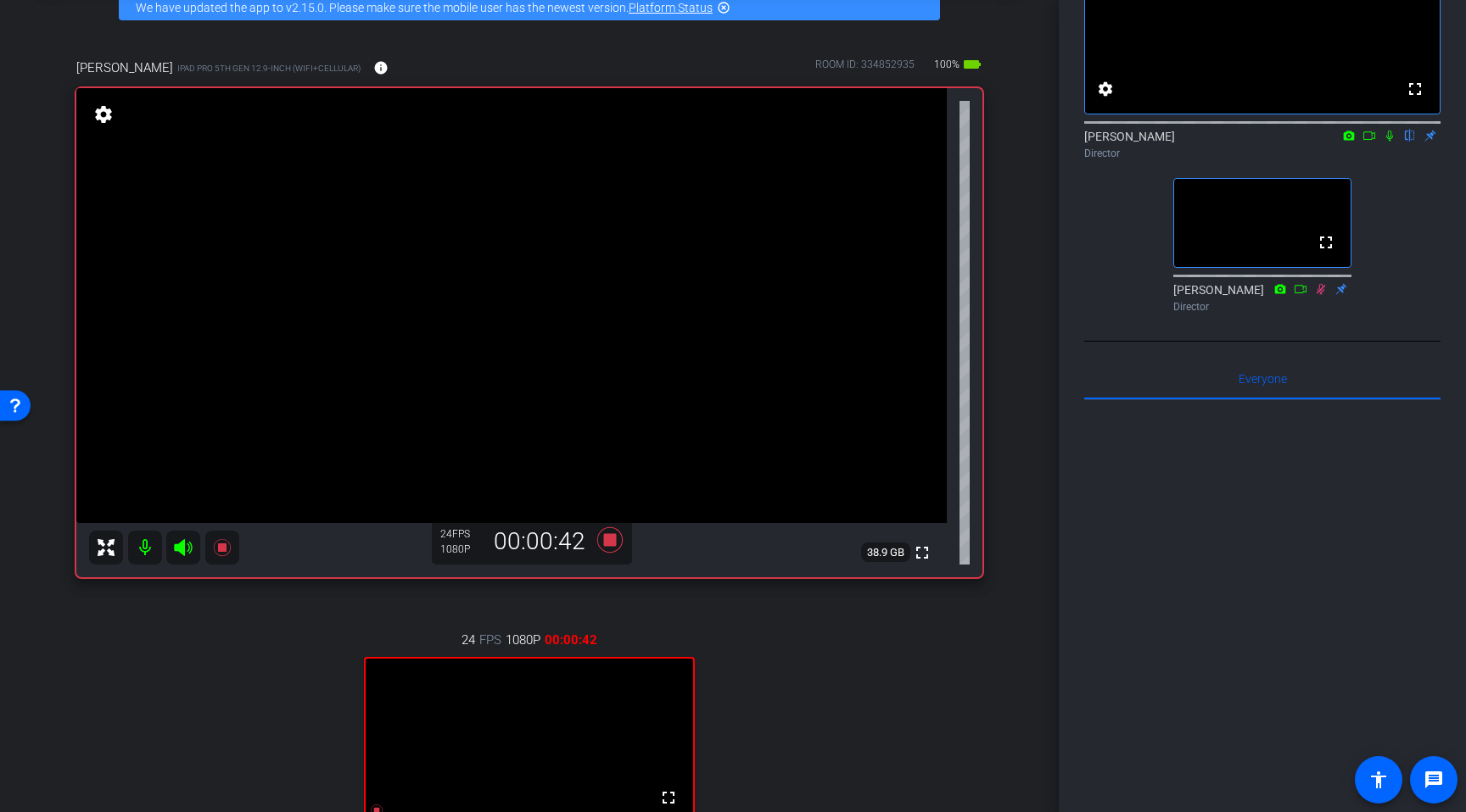
scroll to position [71, 0]
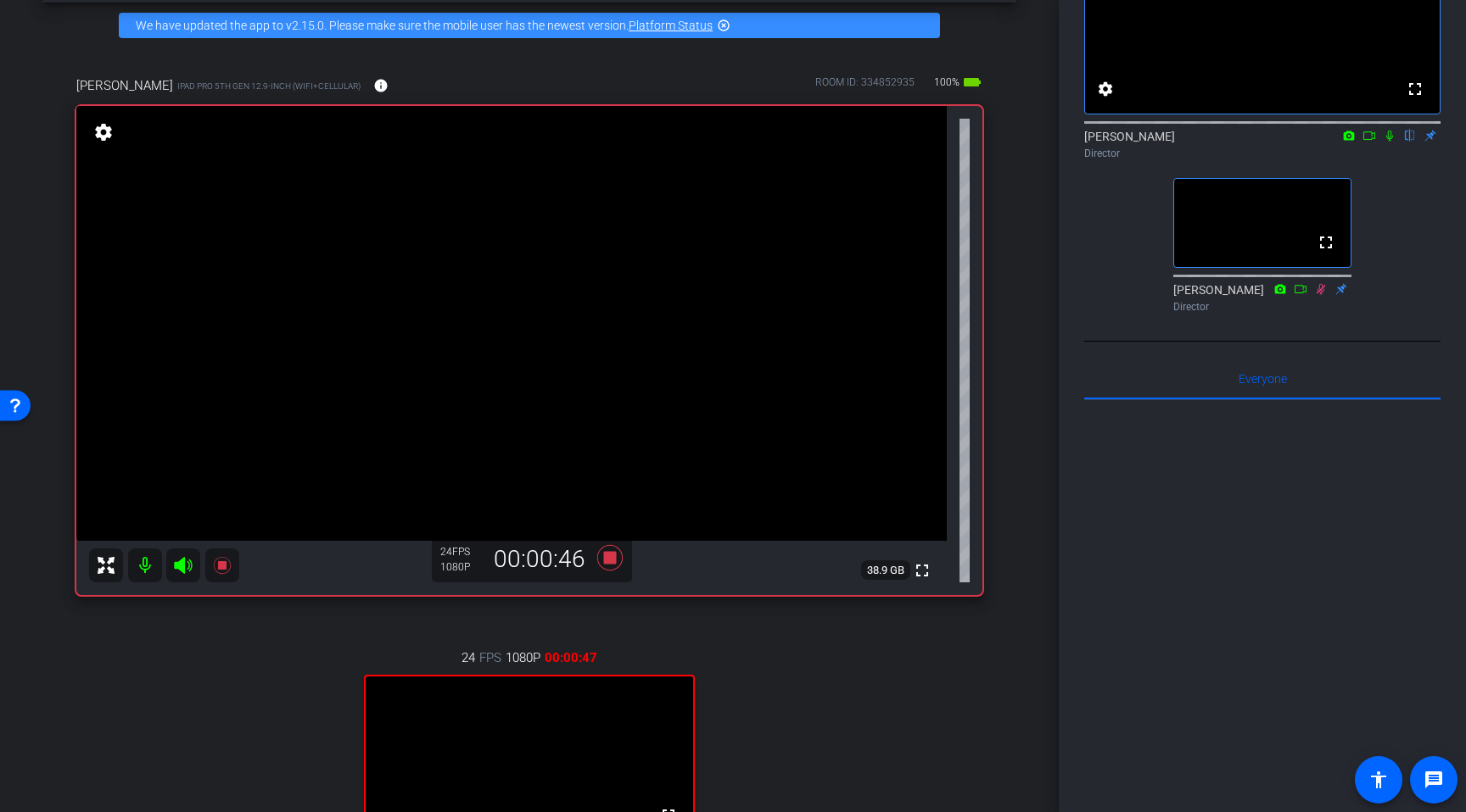
click at [1388, 141] on icon at bounding box center [1389, 136] width 7 height 11
click at [1375, 141] on icon at bounding box center [1370, 136] width 14 height 12
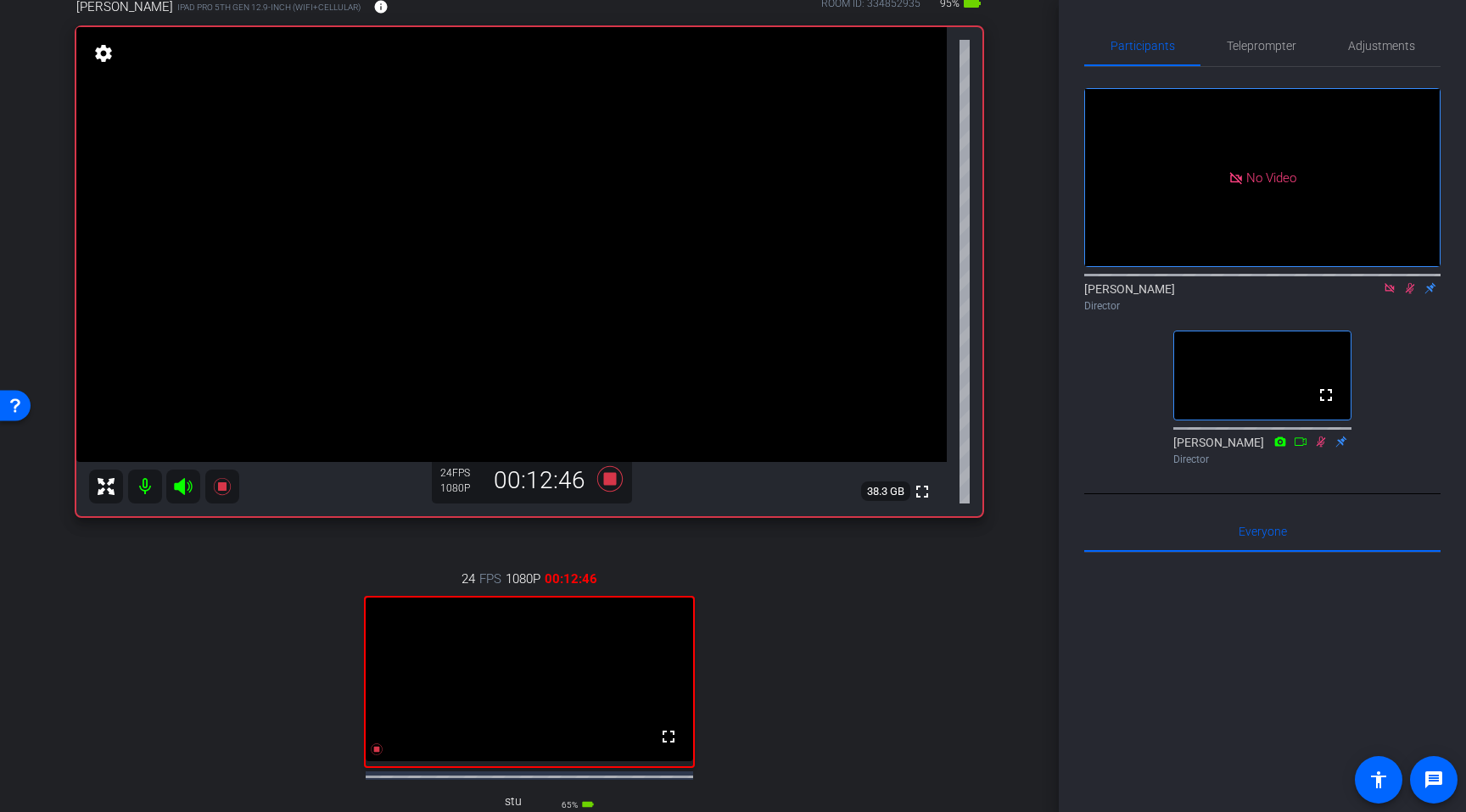
scroll to position [156, 0]
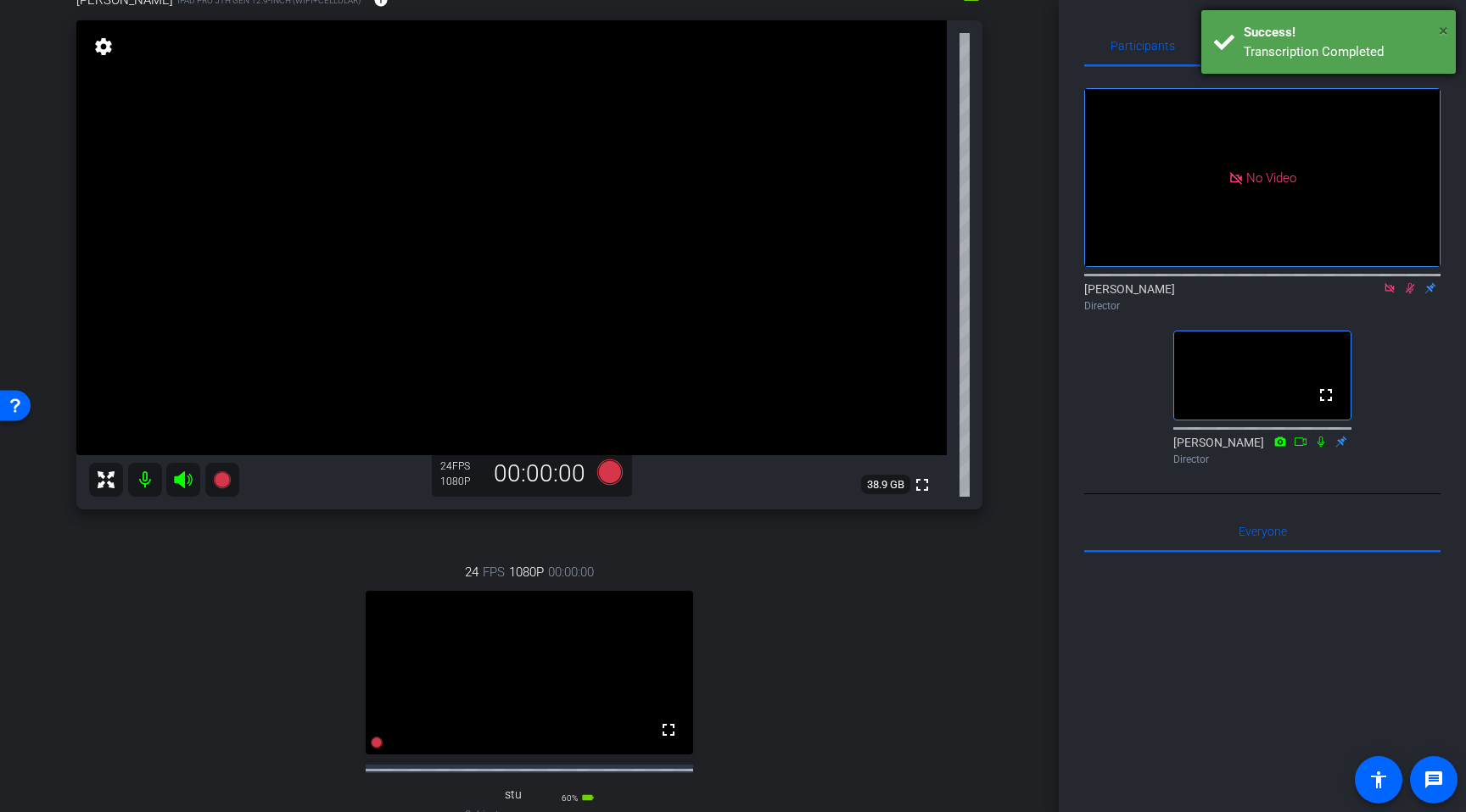
click at [1445, 31] on span "×" at bounding box center [1443, 31] width 9 height 21
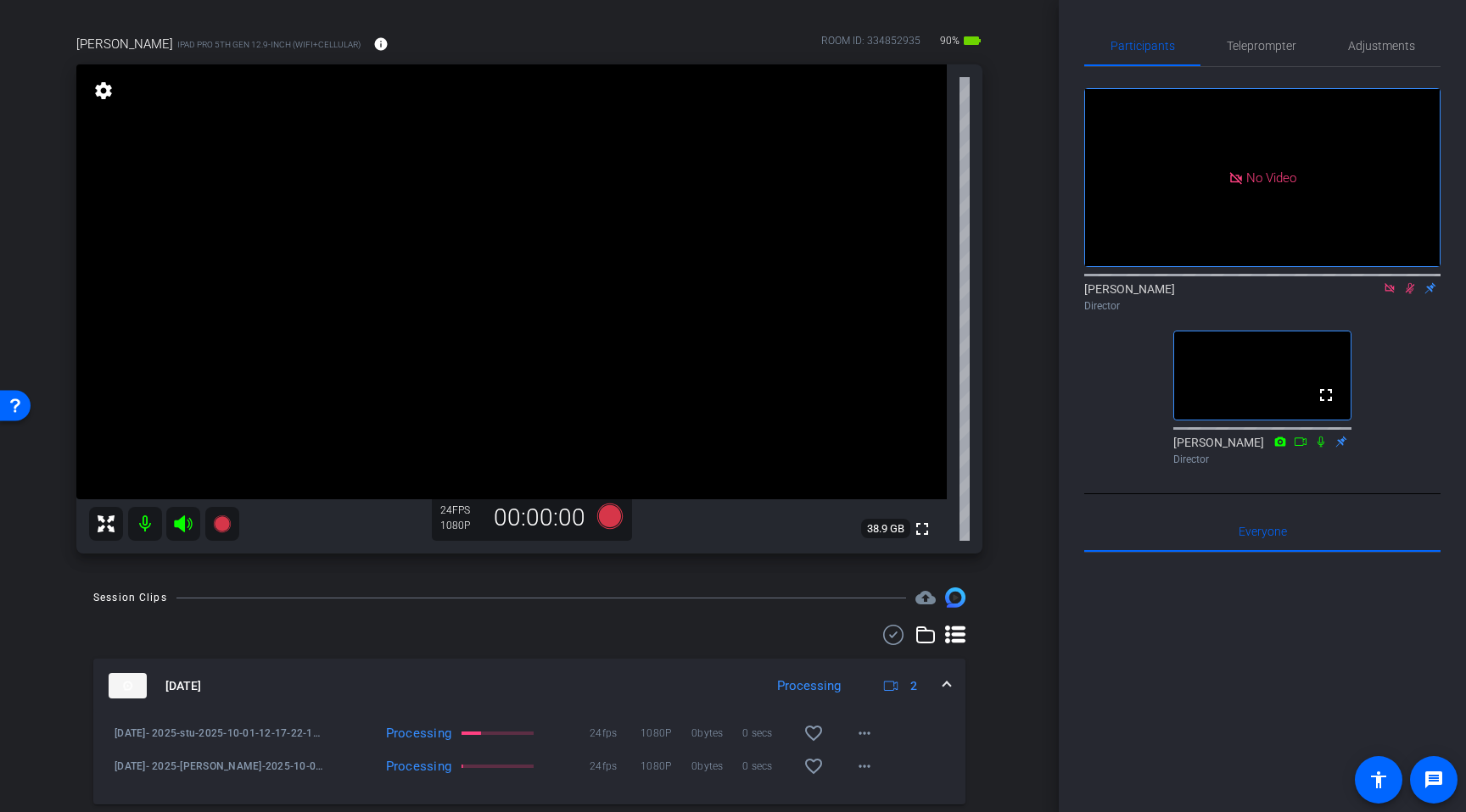
scroll to position [0, 0]
